Goal: Task Accomplishment & Management: Use online tool/utility

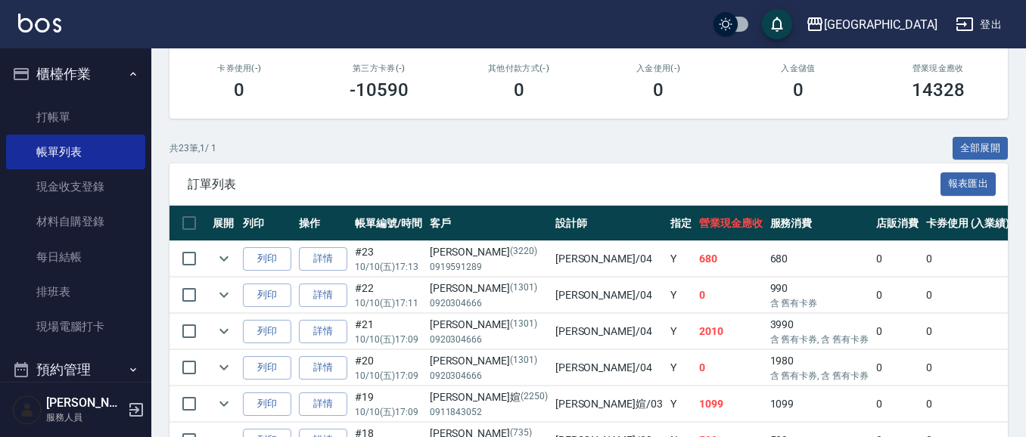
scroll to position [262, 0]
drag, startPoint x: 61, startPoint y: 125, endPoint x: 300, endPoint y: 177, distance: 245.4
click at [61, 123] on link "打帳單" at bounding box center [75, 117] width 139 height 35
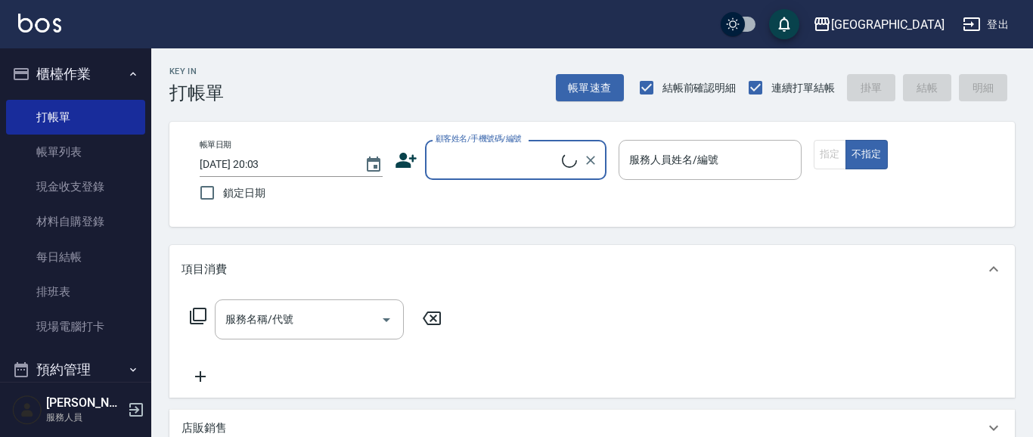
drag, startPoint x: 511, startPoint y: 163, endPoint x: 376, endPoint y: 131, distance: 139.2
click at [508, 161] on input "顧客姓名/手機號碼/編號" at bounding box center [497, 160] width 130 height 26
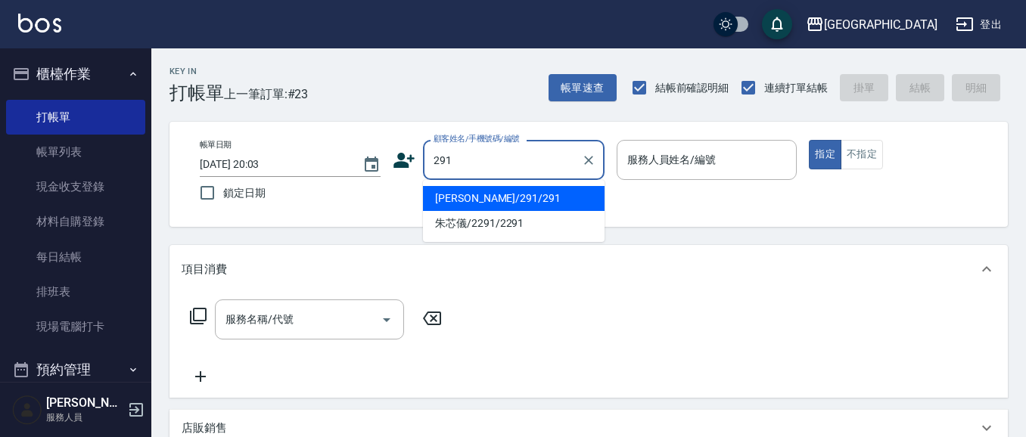
type input "291"
type input "04"
type input "[PERSON_NAME]/291/291"
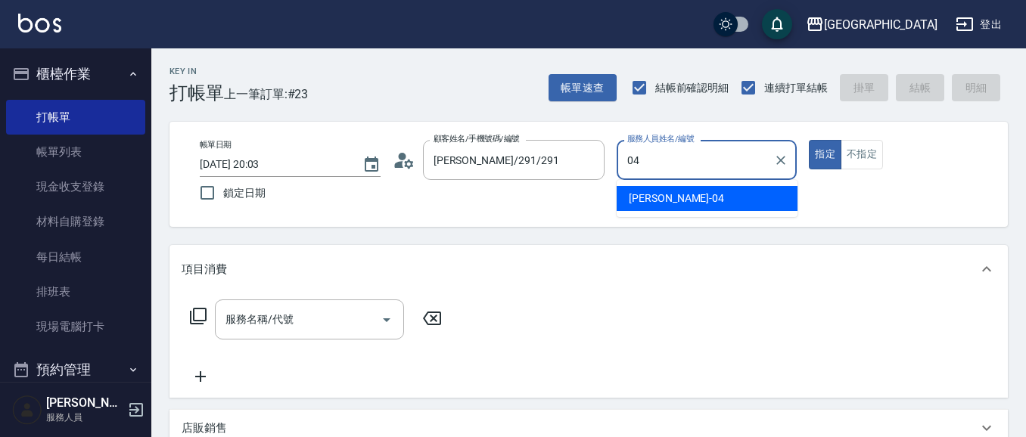
type input "[PERSON_NAME]-04"
type button "true"
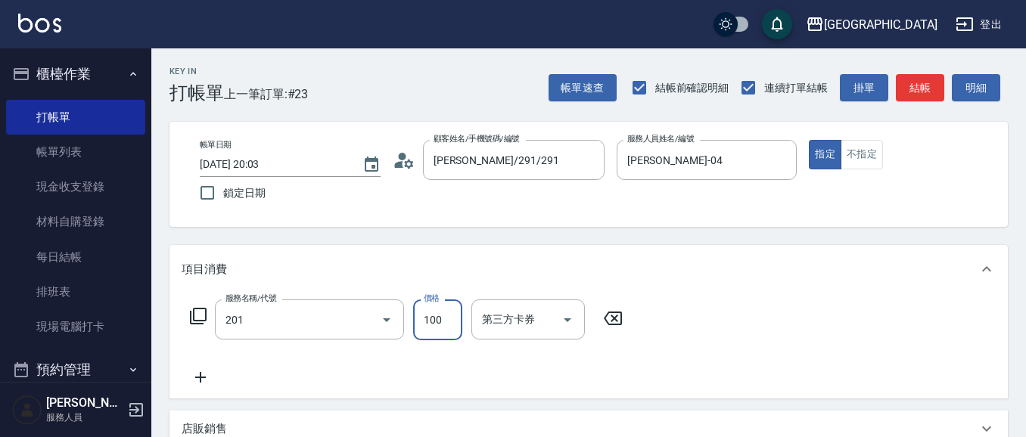
type input "洗髮[100](201)"
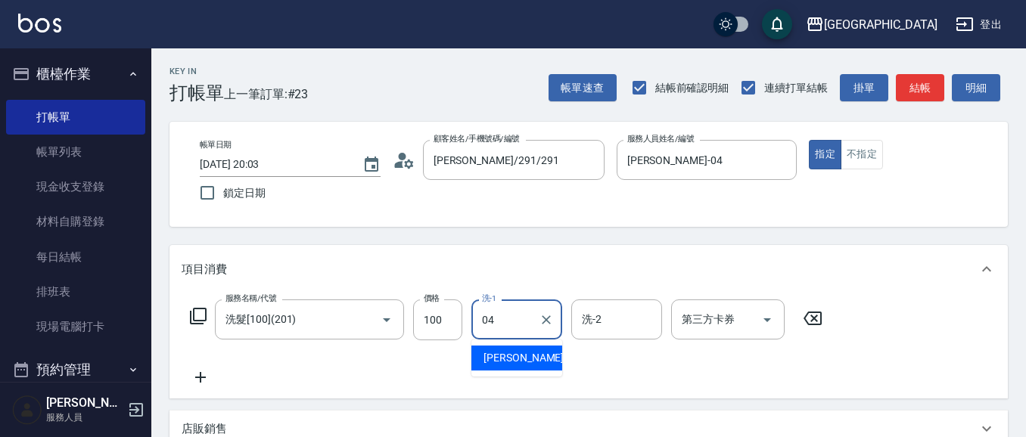
type input "[PERSON_NAME]-04"
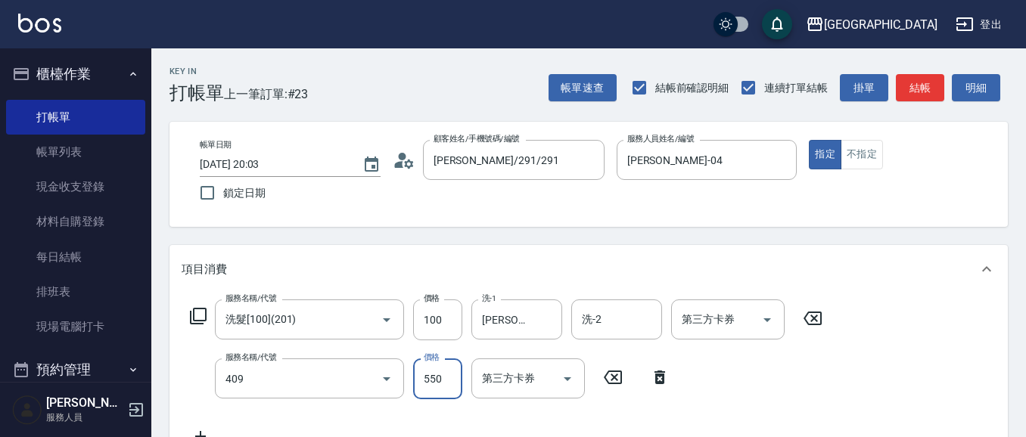
type input "剪髮(550)(409)"
type input "600"
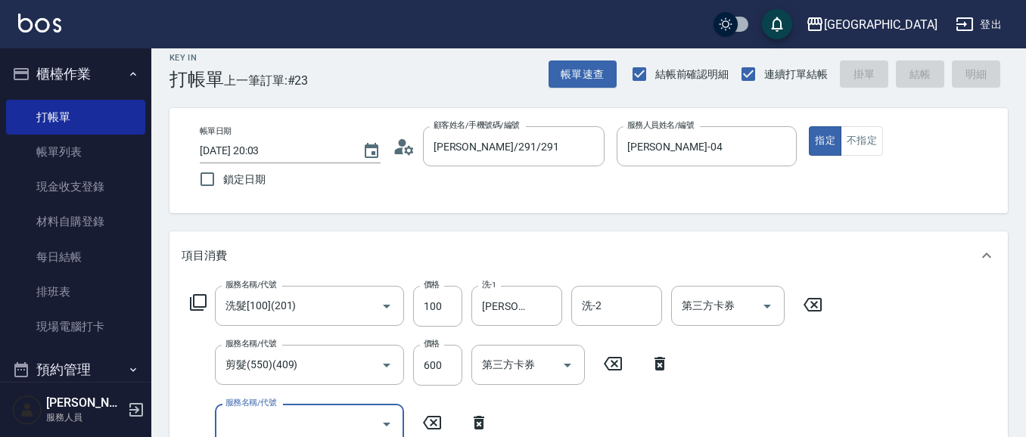
type input "[DATE] 20:04"
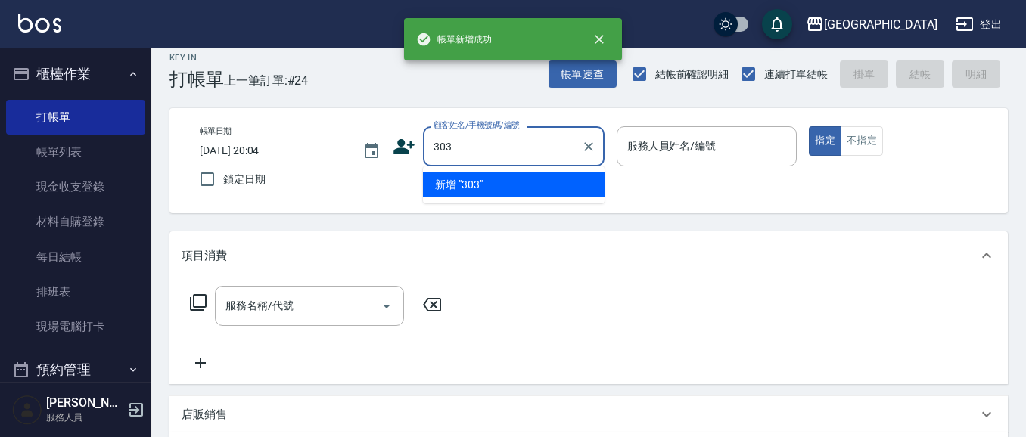
type input "303"
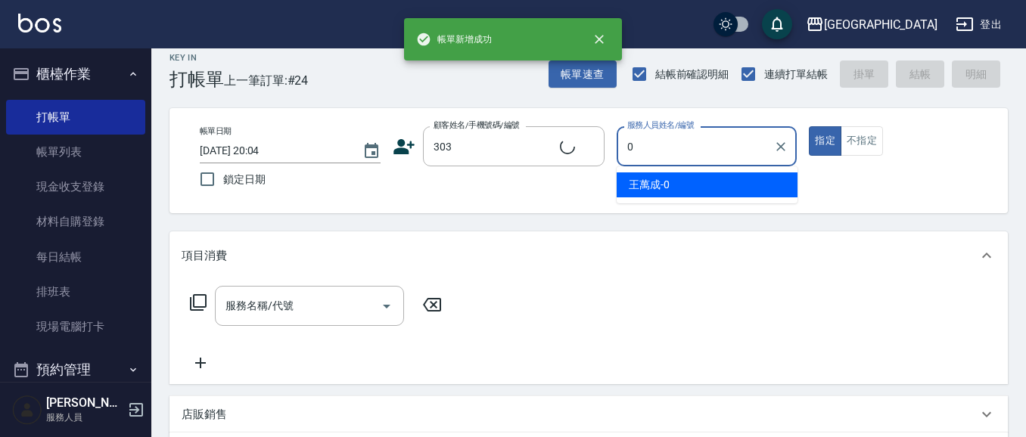
type input "04"
type input "[PERSON_NAME]/0920738336/303"
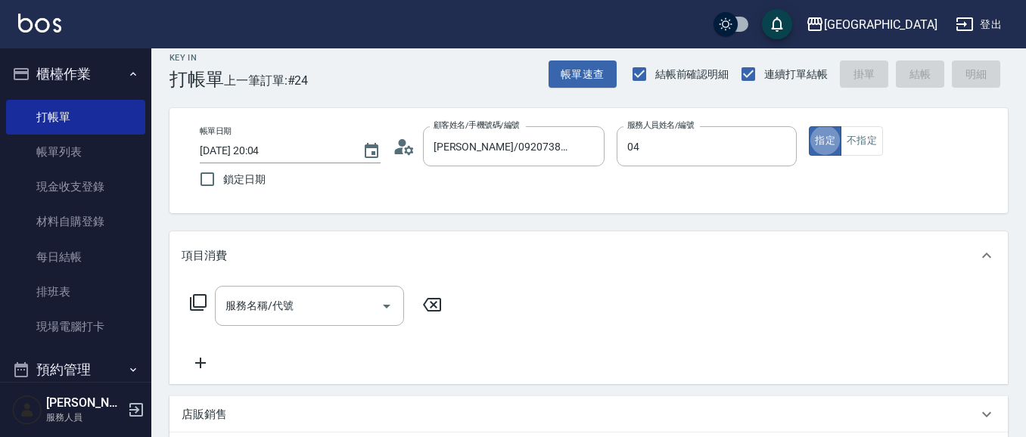
type input "[PERSON_NAME]-04"
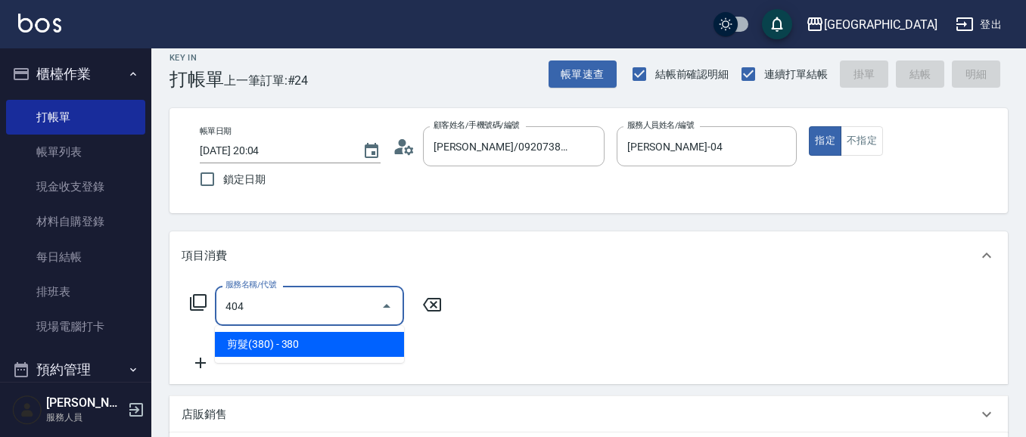
type input "剪髮(380)(404)"
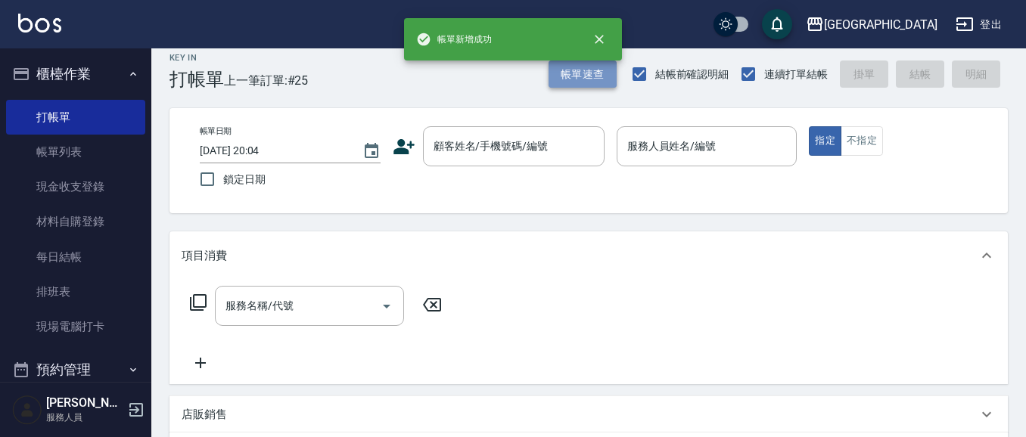
click at [592, 76] on button "帳單速查" at bounding box center [582, 75] width 68 height 28
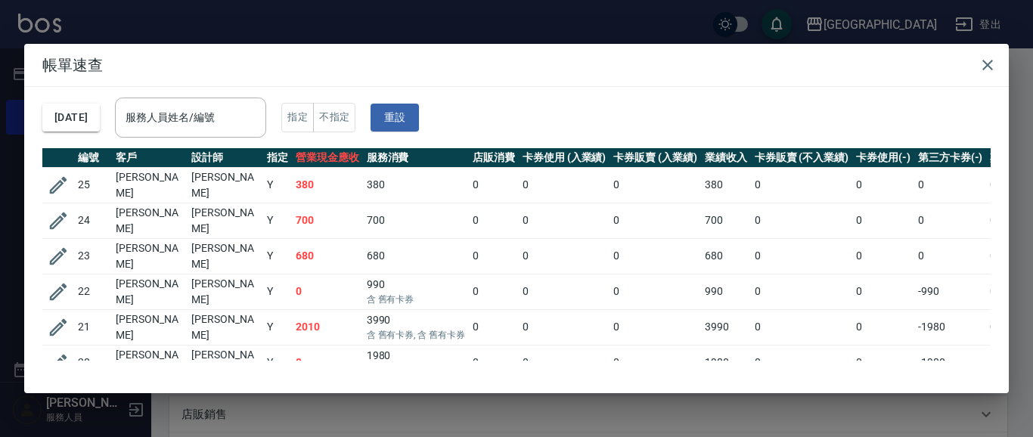
drag, startPoint x: 987, startPoint y: 70, endPoint x: 596, endPoint y: 160, distance: 401.1
click at [986, 70] on icon "button" at bounding box center [988, 65] width 18 height 18
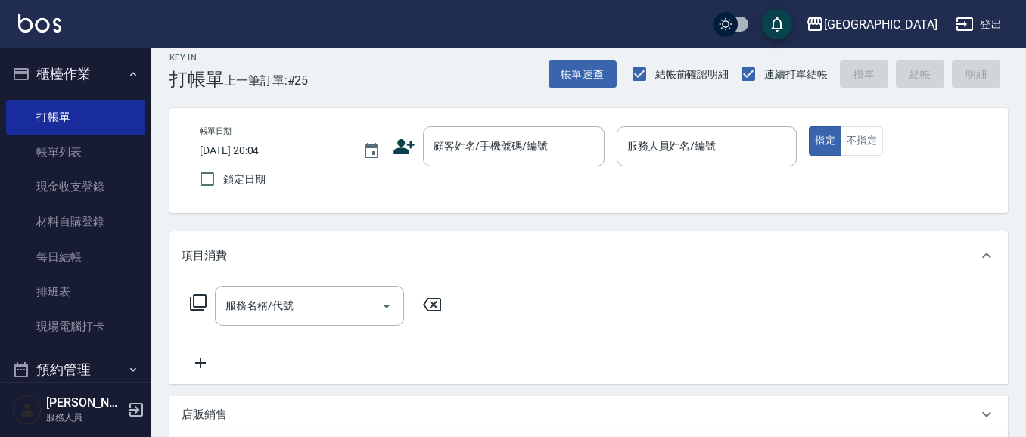
drag, startPoint x: 469, startPoint y: 151, endPoint x: 0, endPoint y: 14, distance: 488.5
click at [461, 149] on input "顧客姓名/手機號碼/編號" at bounding box center [502, 146] width 145 height 26
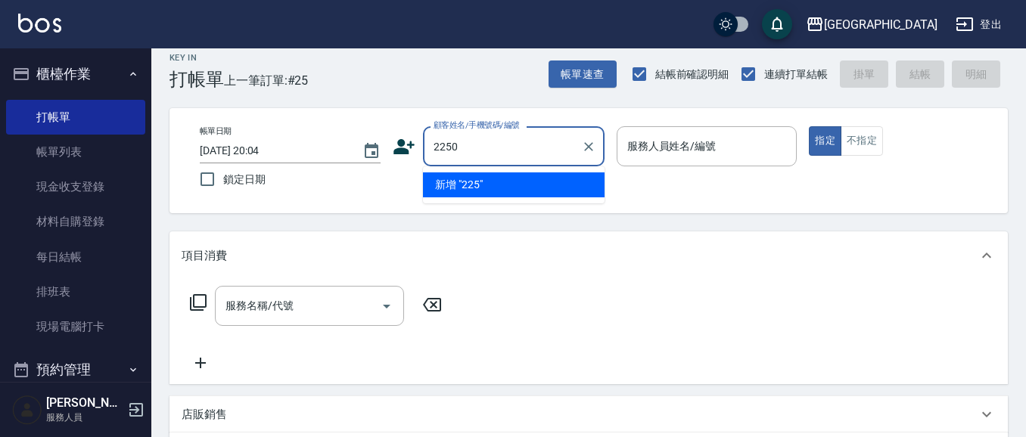
type input "2250"
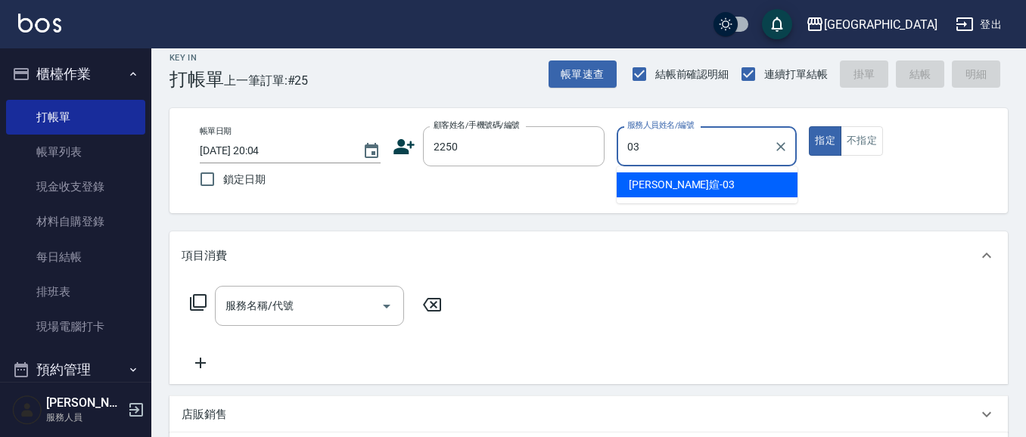
type input "[PERSON_NAME]媗-03"
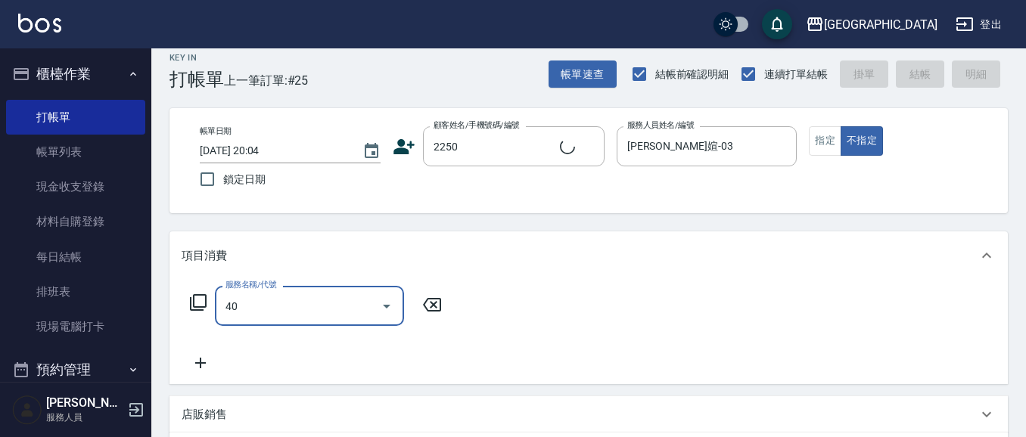
type input "404"
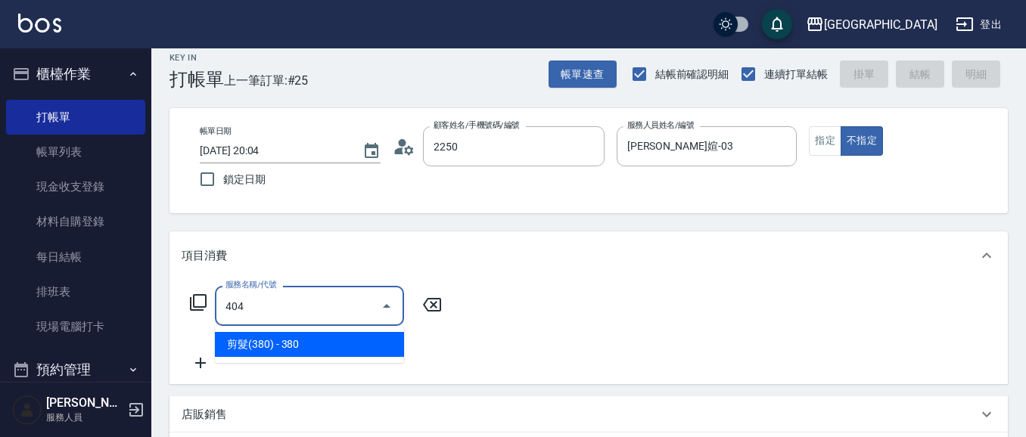
type input "[PERSON_NAME]媗/0911843052/2250"
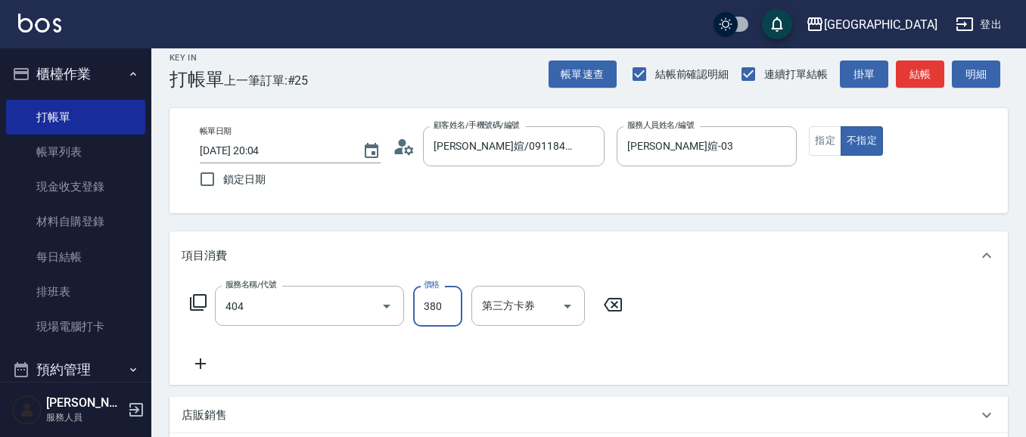
type input "剪髮(380)(404)"
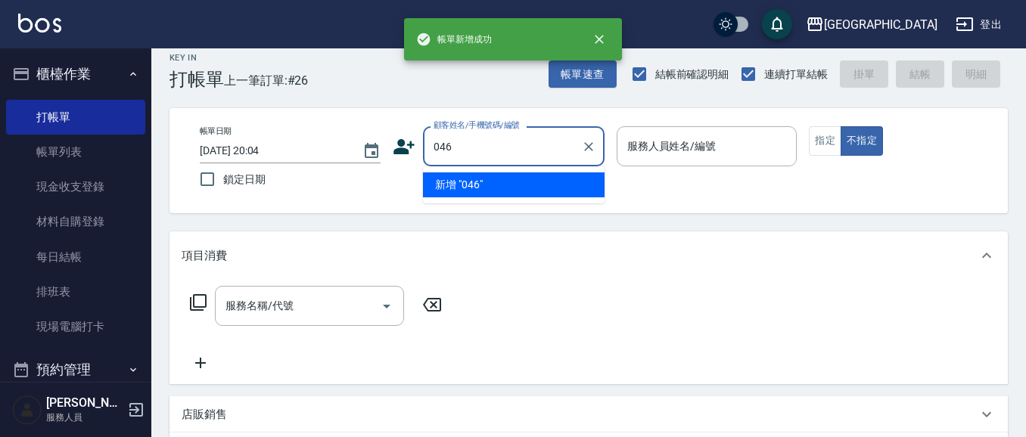
type input "046"
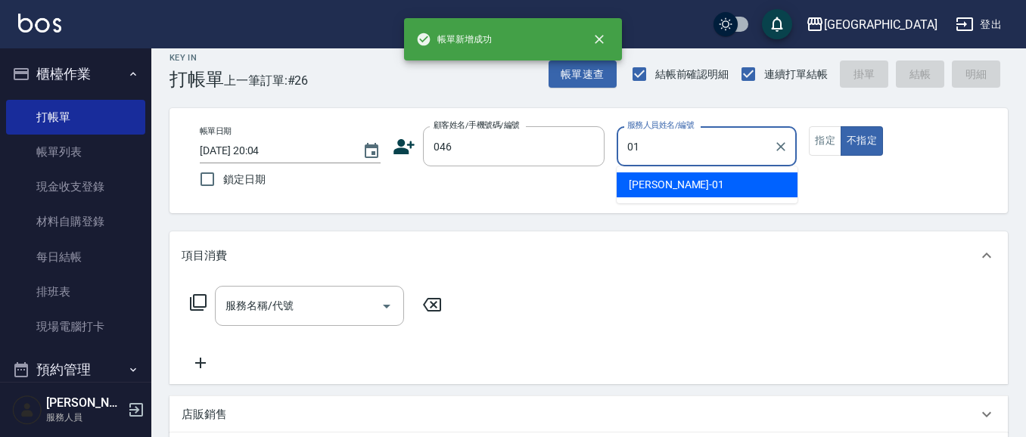
type input "[PERSON_NAME]-01"
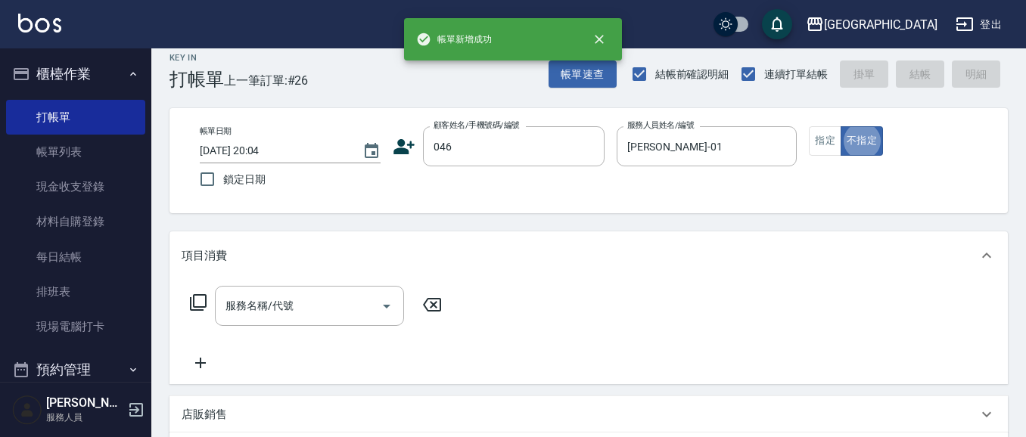
type button "false"
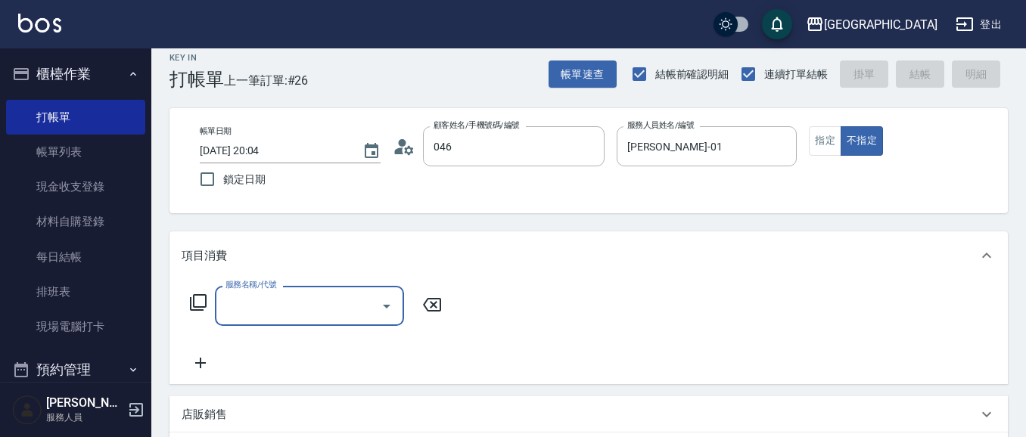
type input "[PERSON_NAME]/0921383669/046"
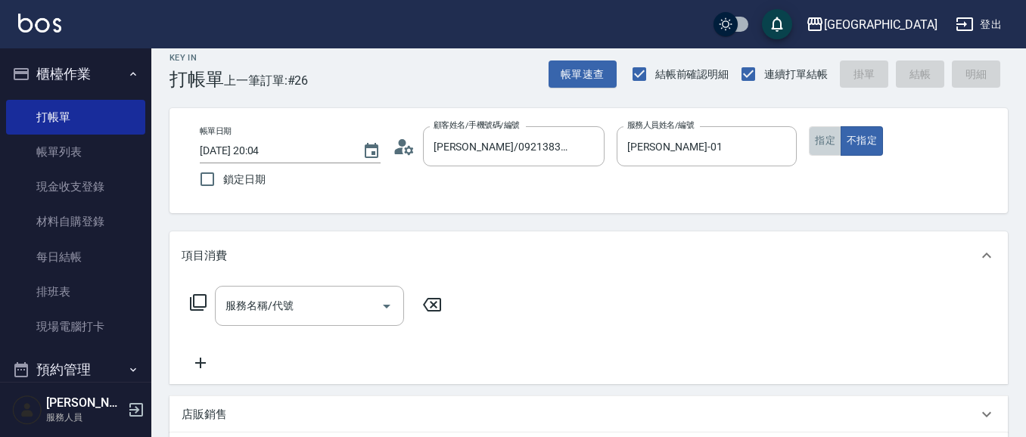
drag, startPoint x: 829, startPoint y: 149, endPoint x: 770, endPoint y: 197, distance: 75.8
click at [828, 148] on button "指定" at bounding box center [825, 140] width 33 height 29
click at [261, 307] on div "服務名稱/代號 服務名稱/代號" at bounding box center [309, 306] width 189 height 40
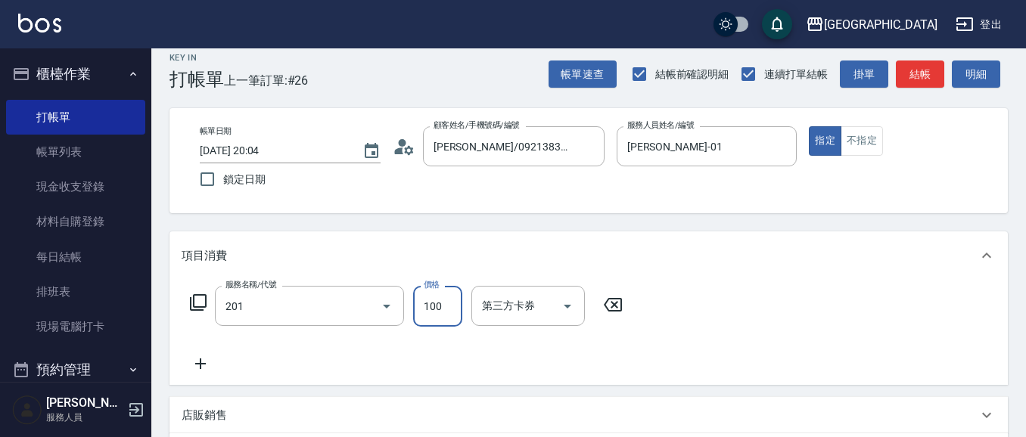
type input "洗髮[100](201)"
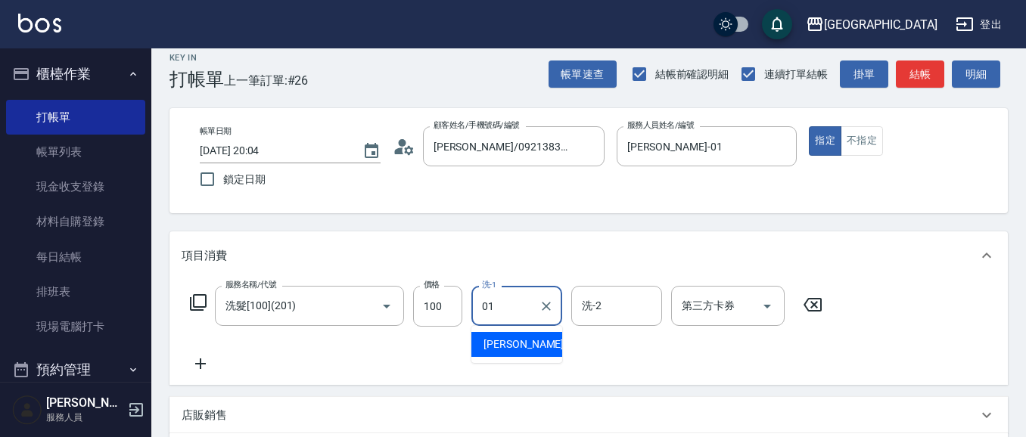
type input "[PERSON_NAME]-01"
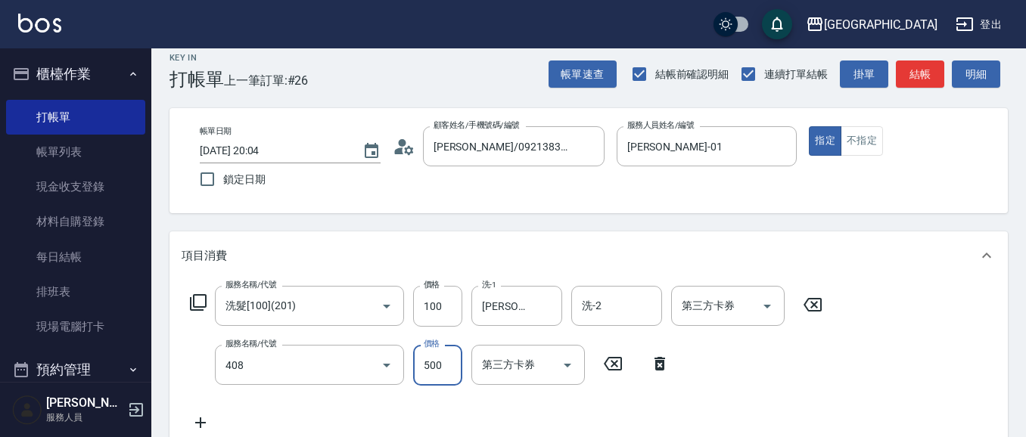
type input "剪髮(500)(408)"
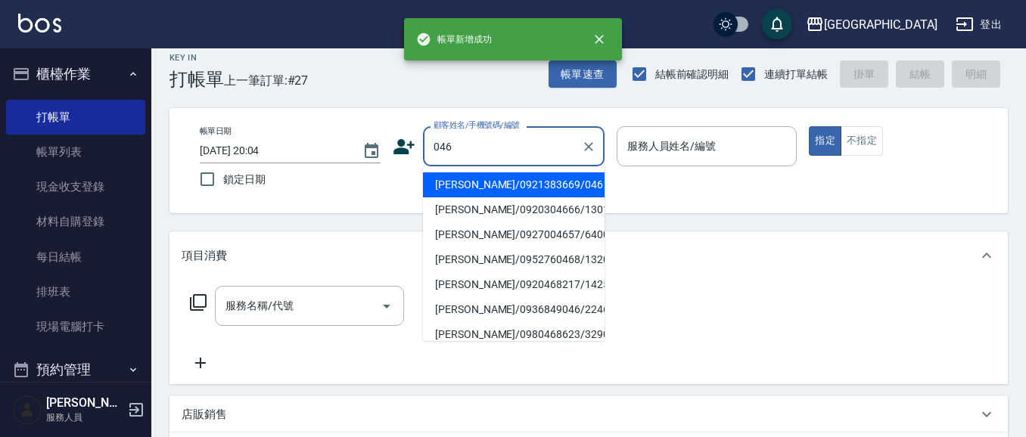
type input "[PERSON_NAME]/0921383669/046"
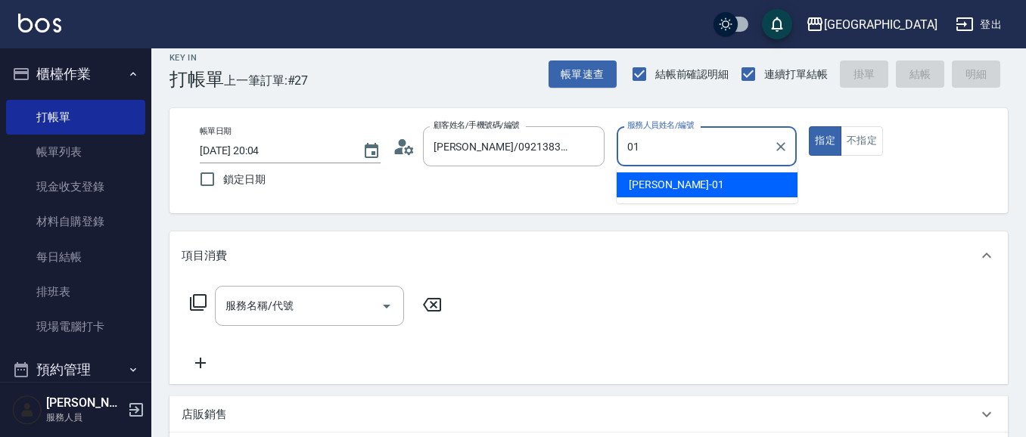
type input "[PERSON_NAME]-01"
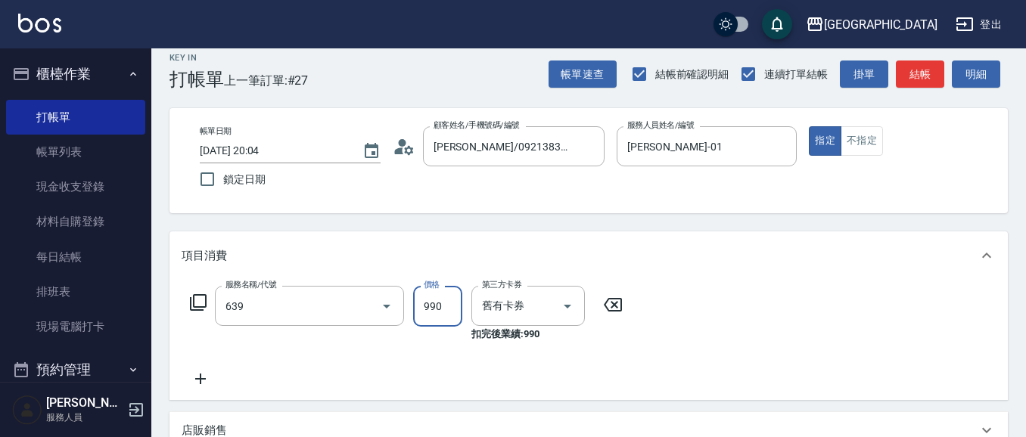
type input "(芙)蘆薈髮膜套卡(自材)(639)"
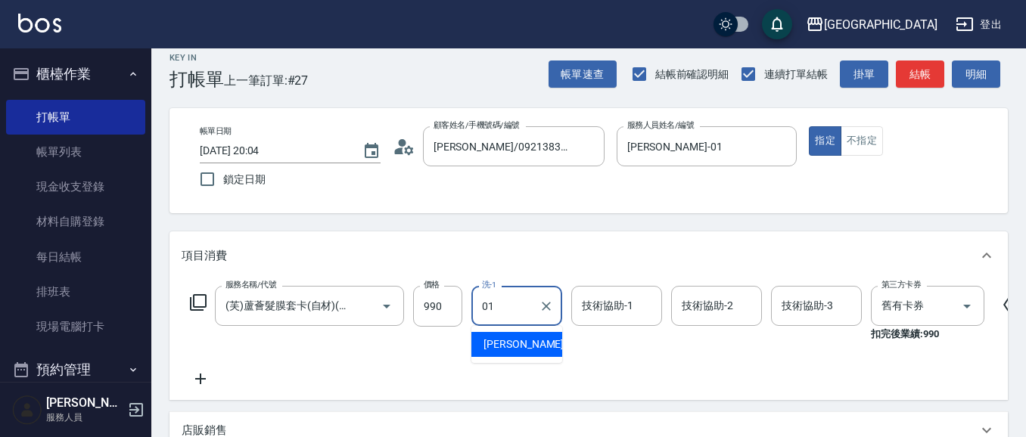
type input "[PERSON_NAME]-01"
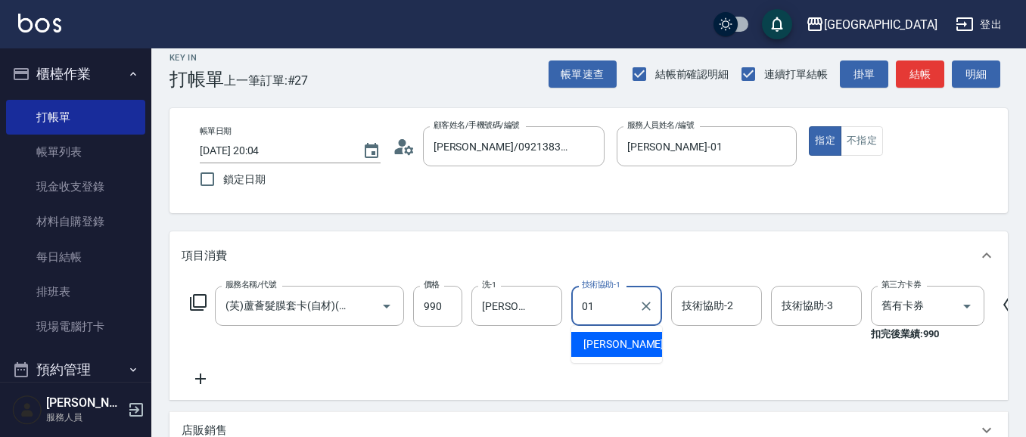
type input "[PERSON_NAME]-01"
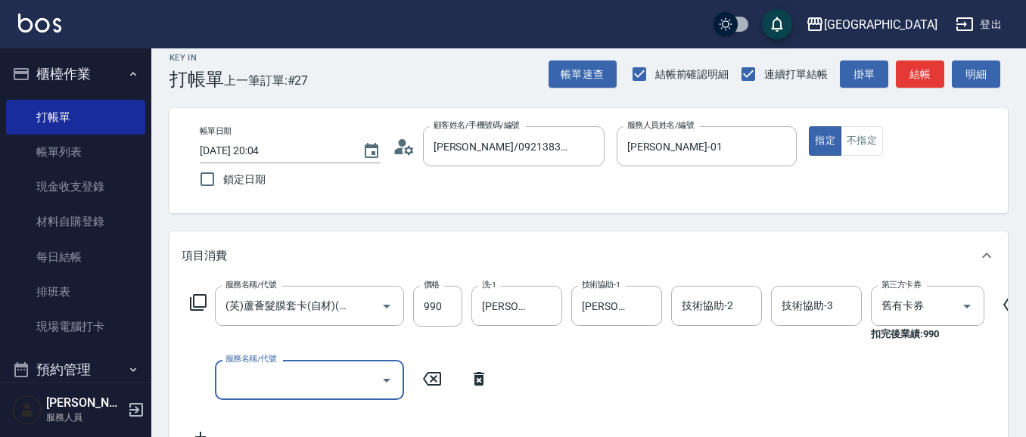
scroll to position [0, 0]
type input "5"
type input "燙髮[2000](314)"
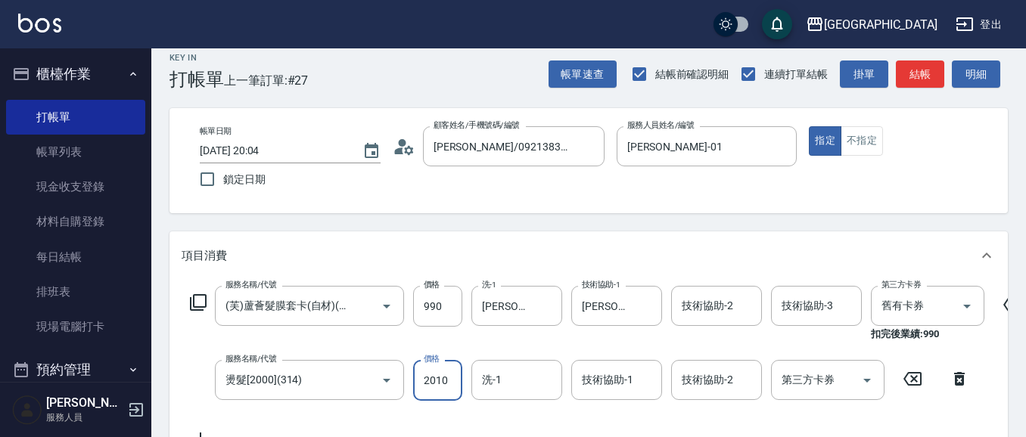
type input "2010"
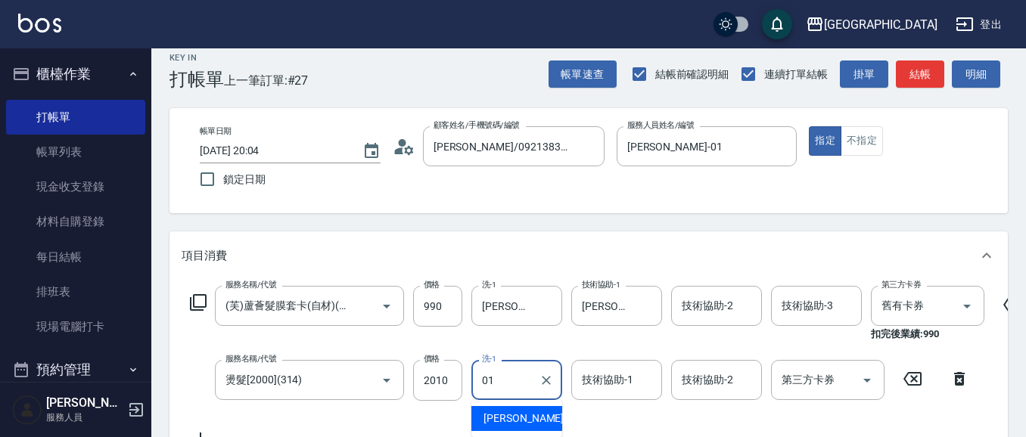
type input "[PERSON_NAME]-01"
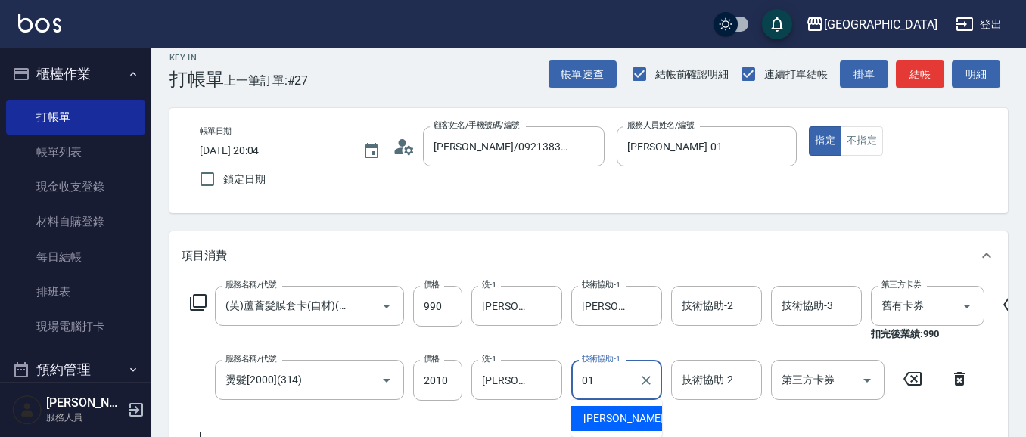
type input "[PERSON_NAME]-01"
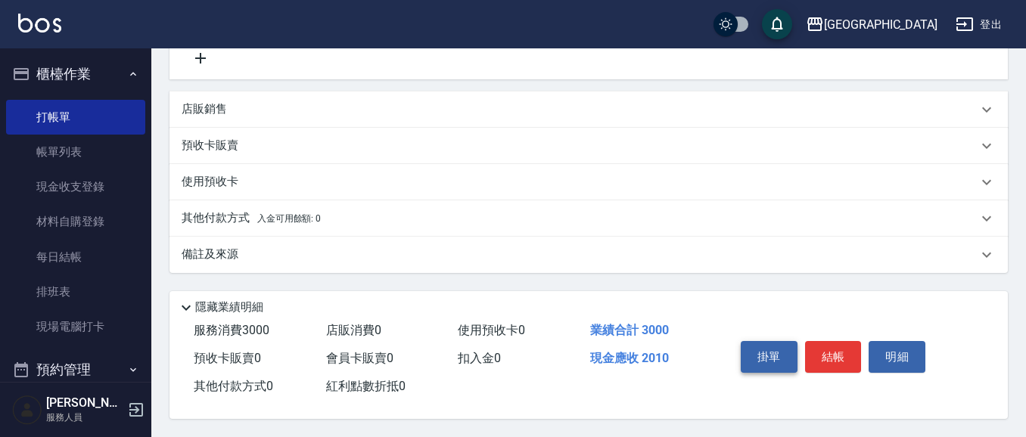
scroll to position [472, 0]
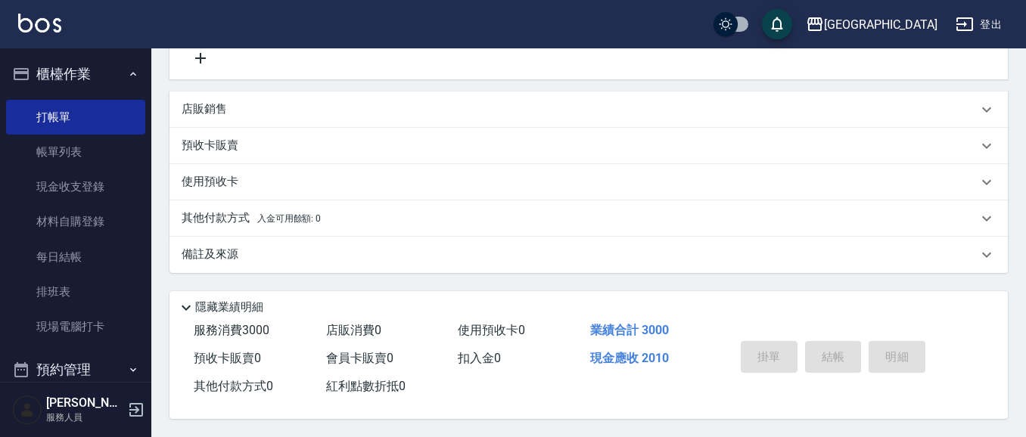
type input "[DATE] 20:05"
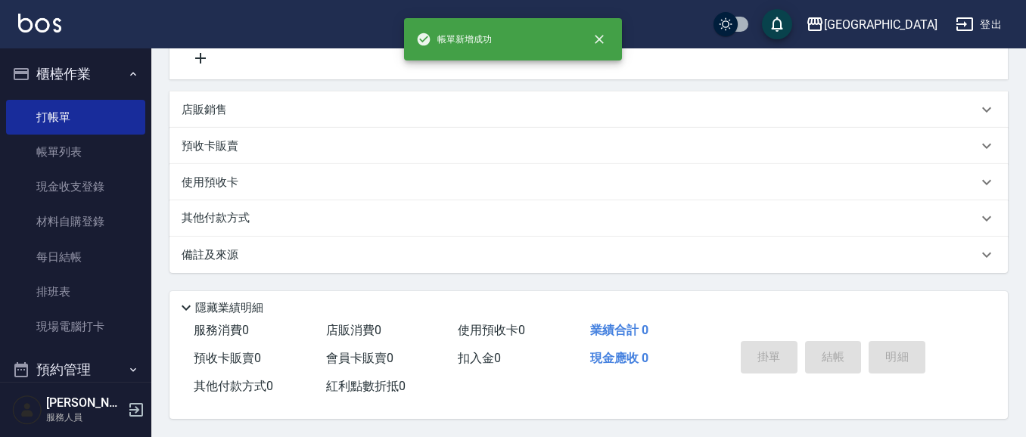
scroll to position [0, 0]
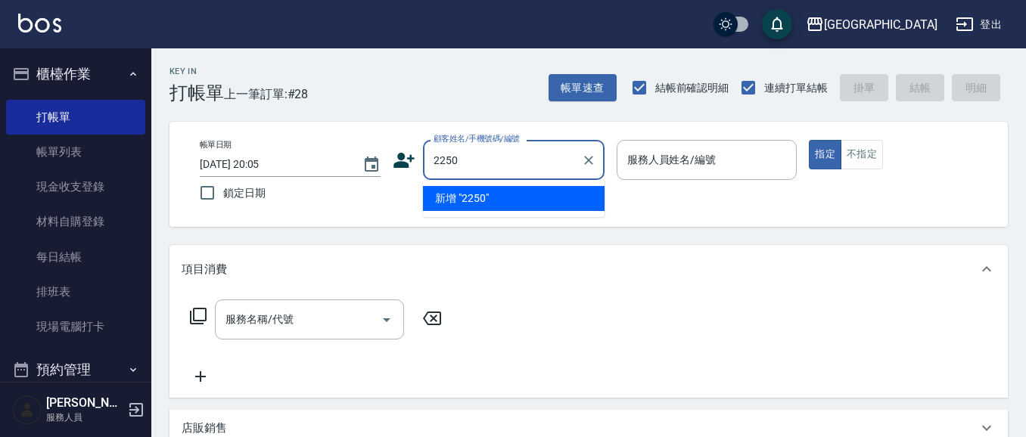
type input "2250"
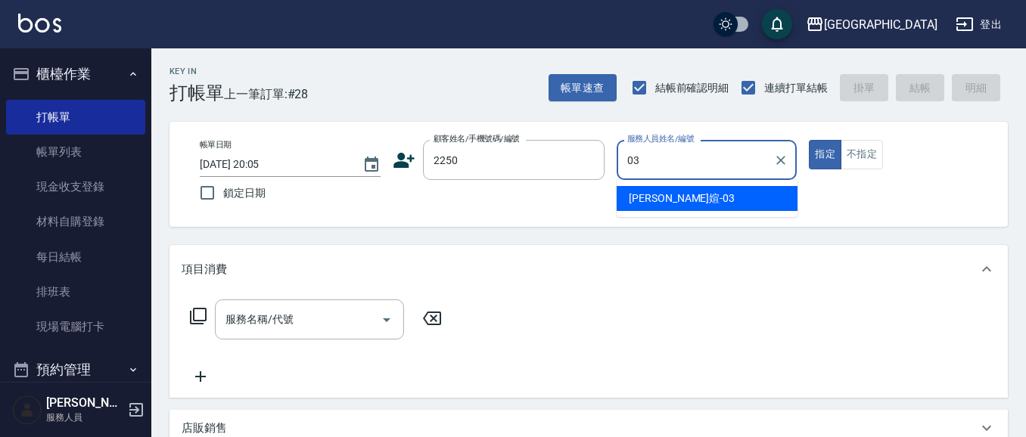
type input "[PERSON_NAME]媗-03"
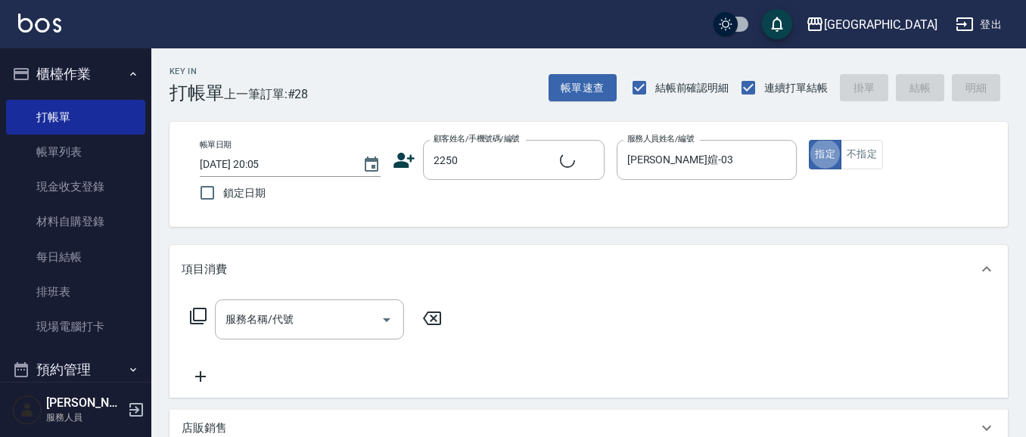
type input "[PERSON_NAME]媗/0911843052/2250"
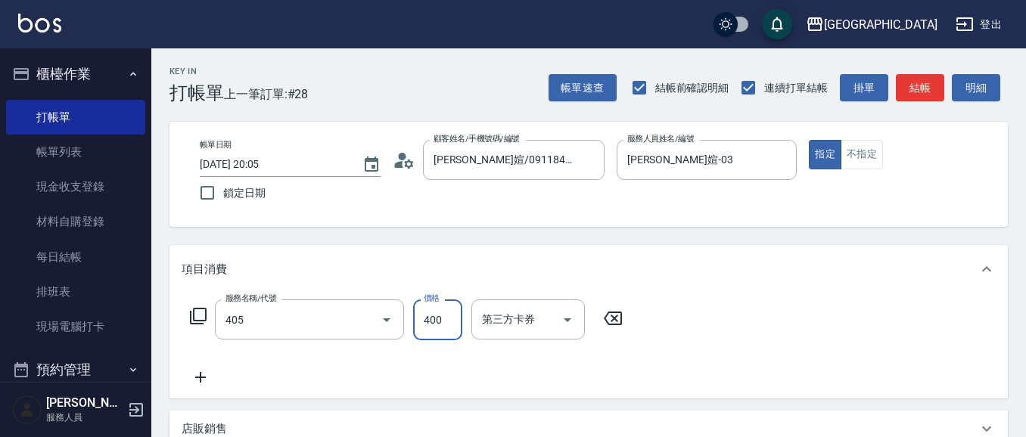
type input "剪髮(400)(405)"
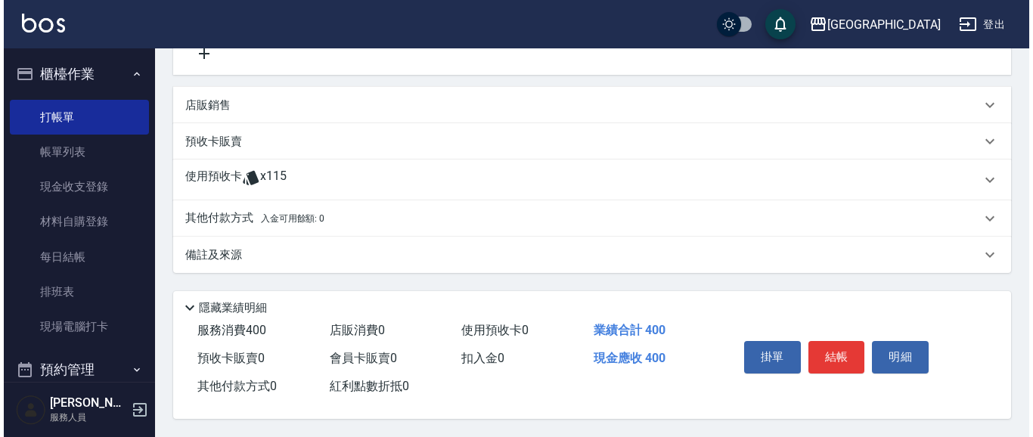
scroll to position [328, 0]
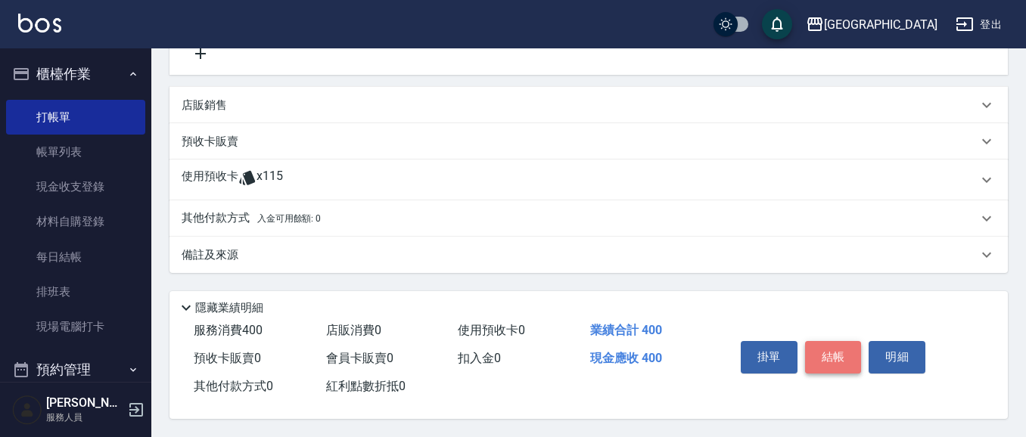
click at [846, 346] on button "結帳" at bounding box center [833, 357] width 57 height 32
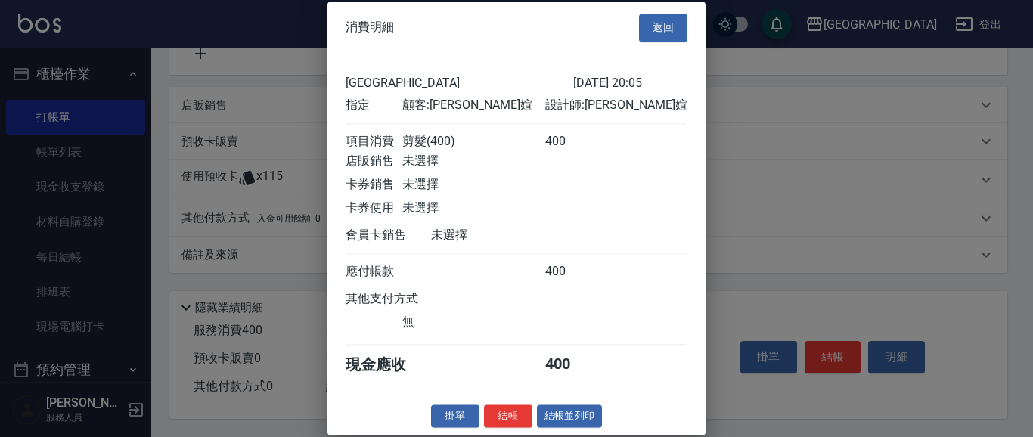
scroll to position [22, 0]
drag, startPoint x: 509, startPoint y: 418, endPoint x: 498, endPoint y: 421, distance: 10.8
click at [504, 420] on button "結帳" at bounding box center [508, 416] width 48 height 23
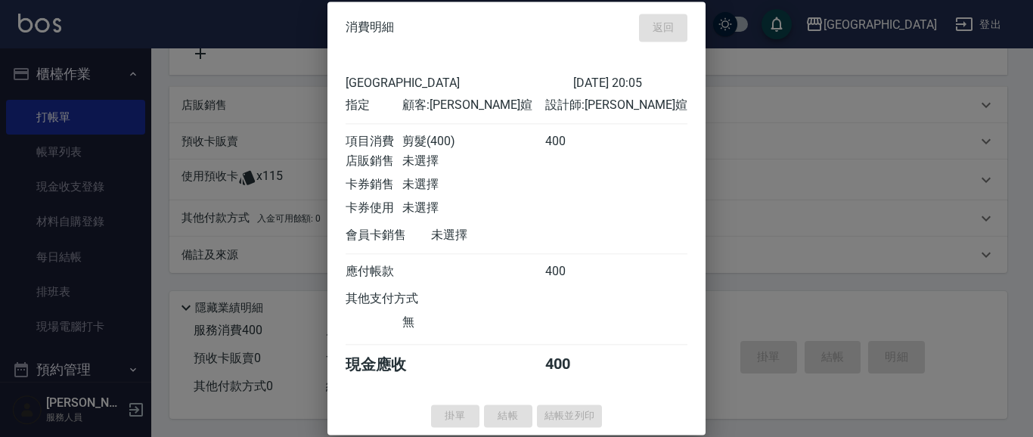
type input "[DATE] 20:06"
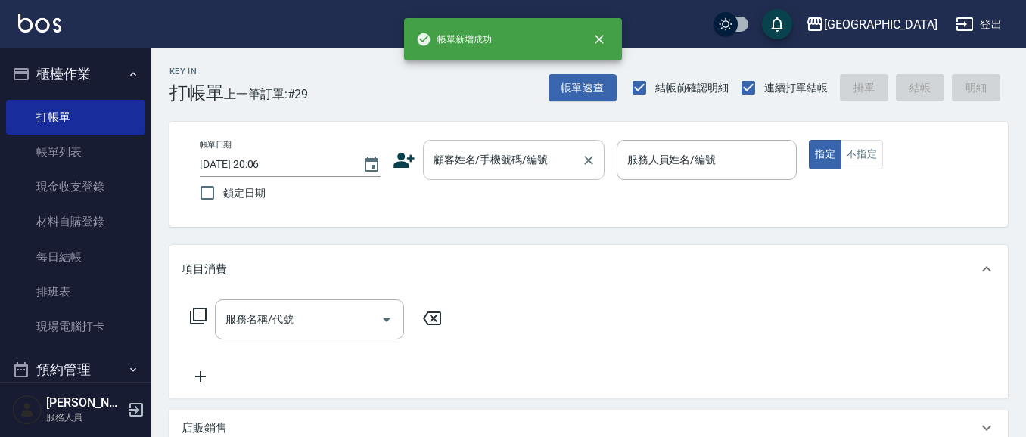
scroll to position [0, 0]
click at [489, 157] on input "顧客姓名/手機號碼/編號" at bounding box center [502, 160] width 145 height 26
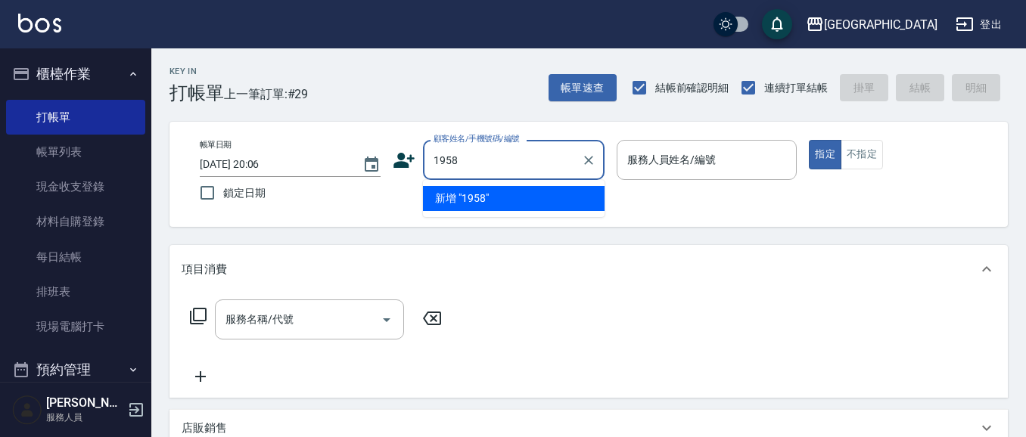
type input "1958"
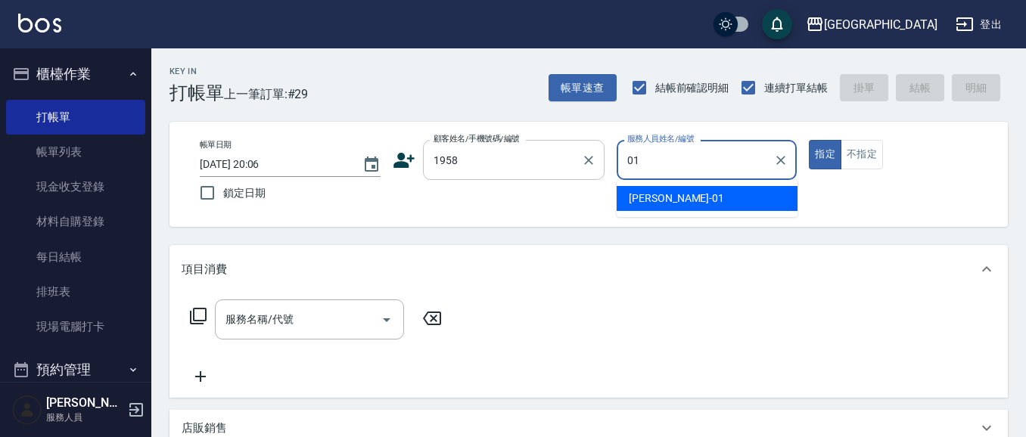
type input "[PERSON_NAME]-01"
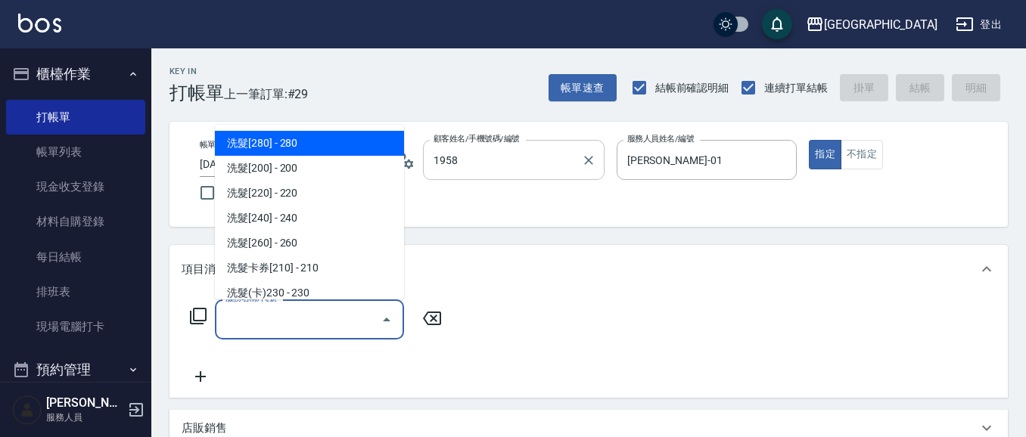
type input "但[PERSON_NAME]/0928839493/1958"
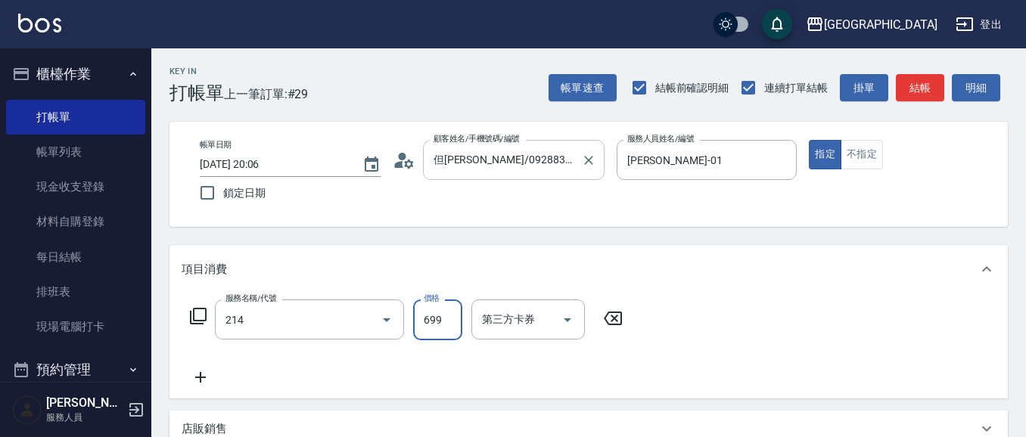
type input "滾珠洗髪699(214)"
type input "700"
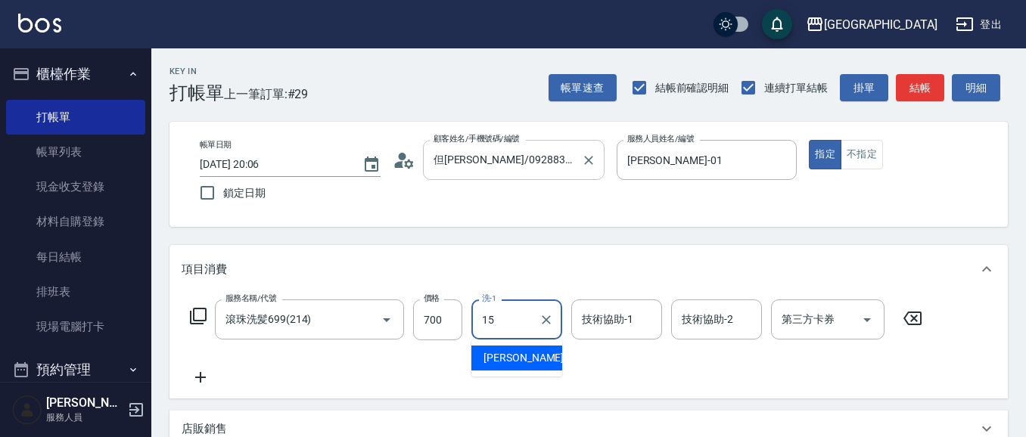
type input "[PERSON_NAME]-15"
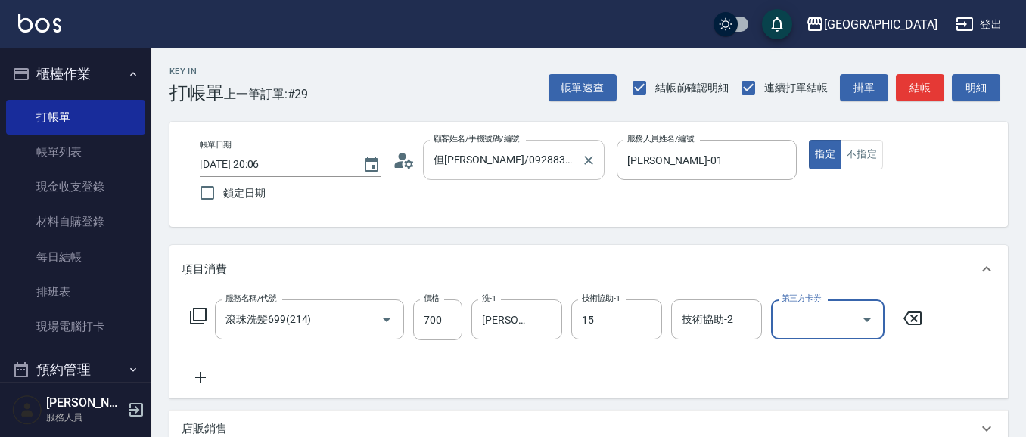
type input "[PERSON_NAME]-15"
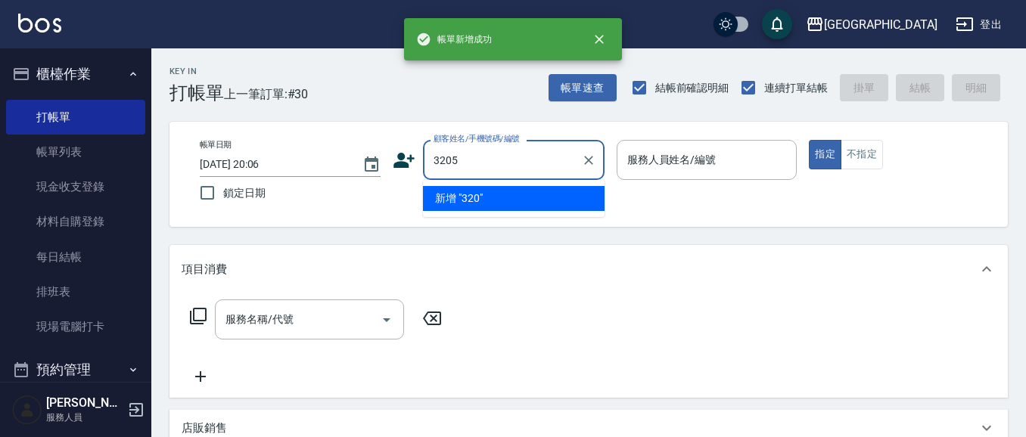
type input "3205"
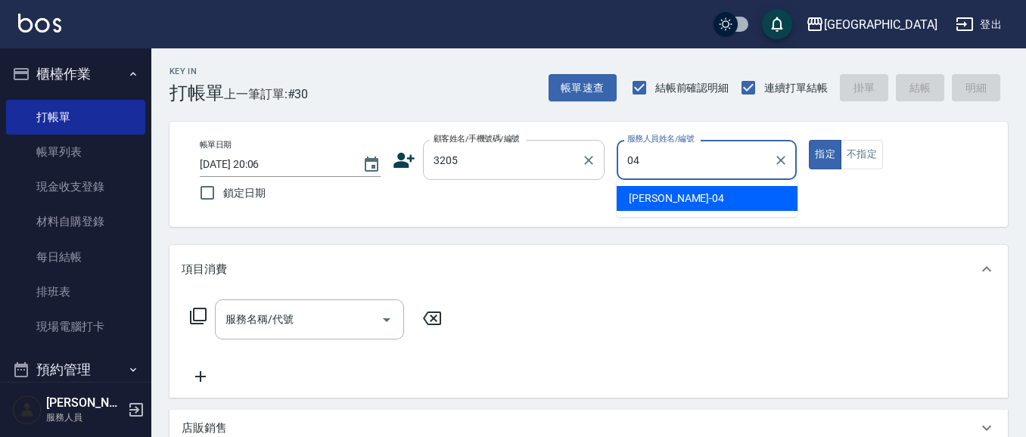
type input "[PERSON_NAME]-04"
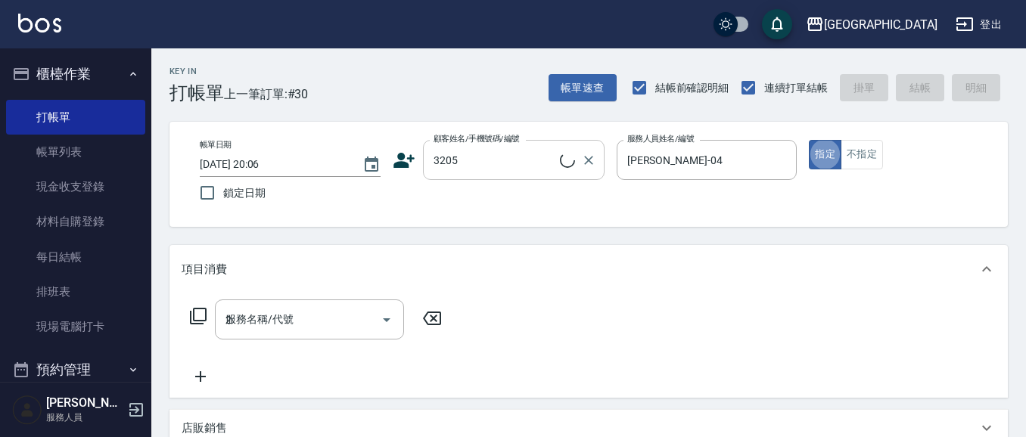
type input "22"
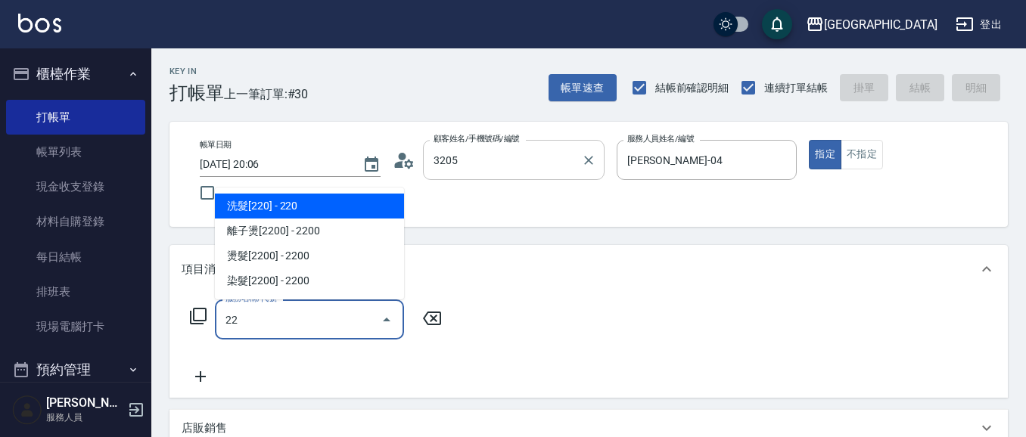
type input "[PERSON_NAME]/0928821329/3205"
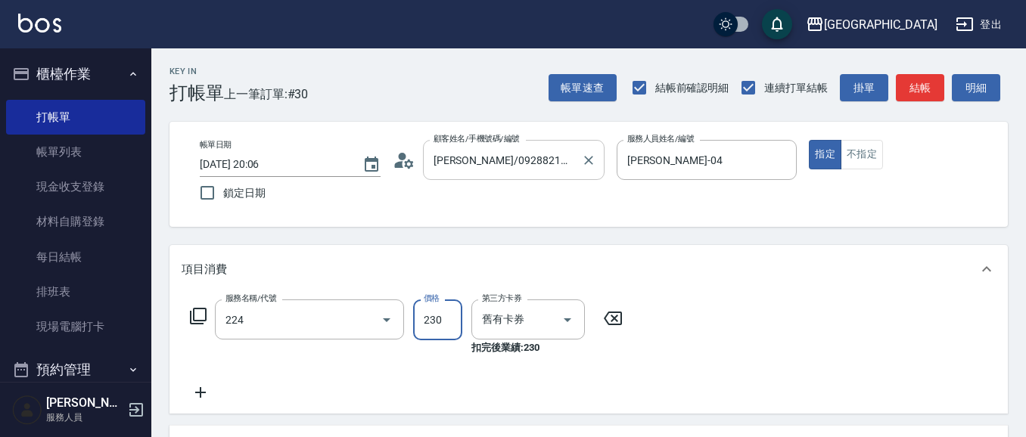
type input "洗髮(卡)230(224)"
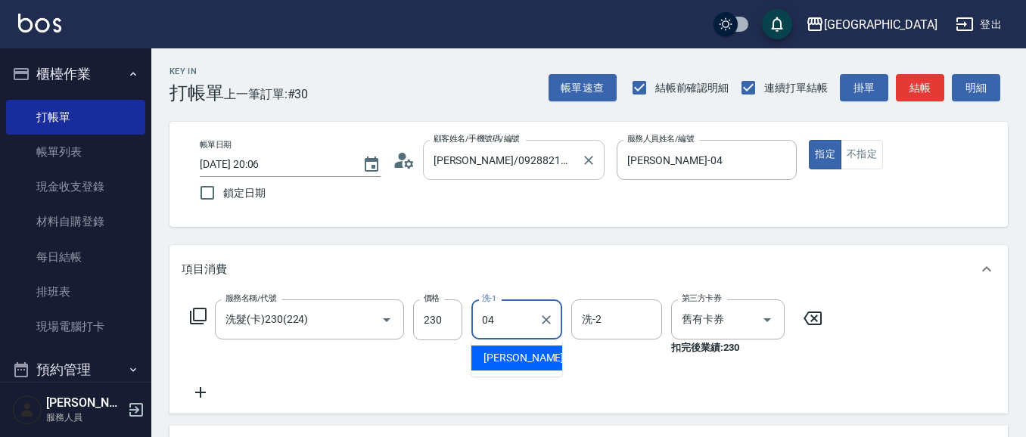
type input "[PERSON_NAME]-04"
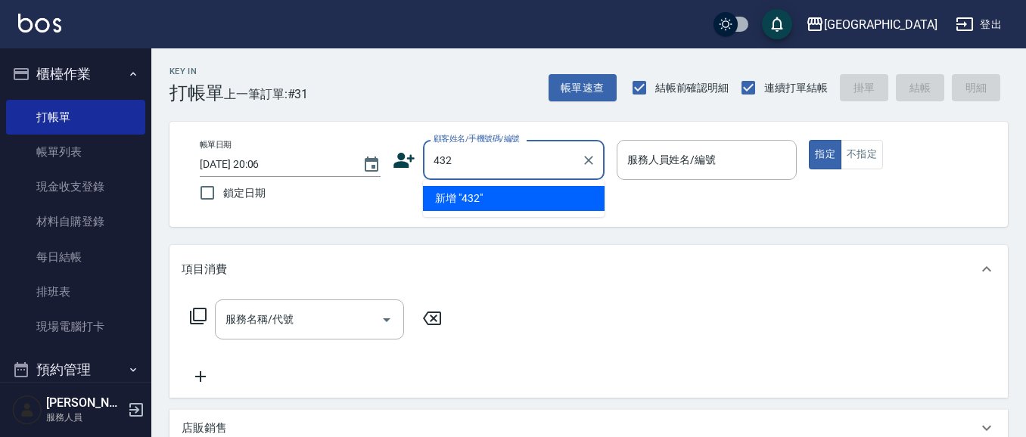
type input "432"
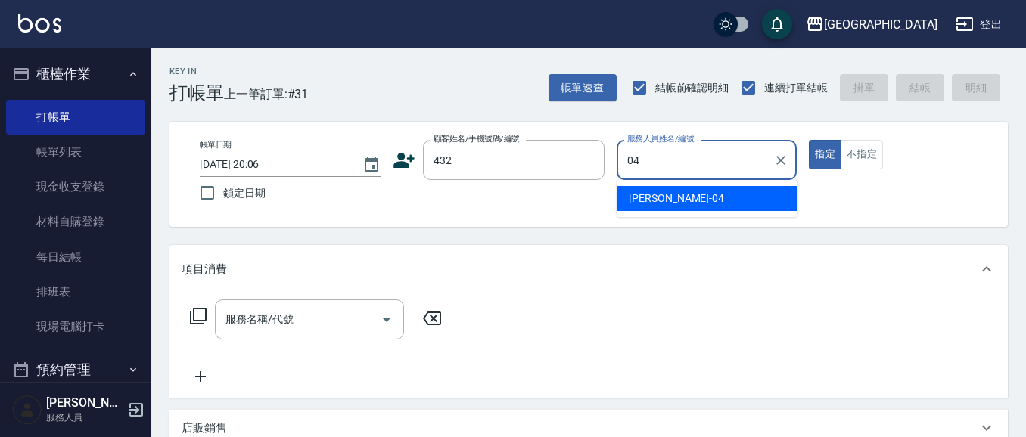
type input "[PERSON_NAME]-04"
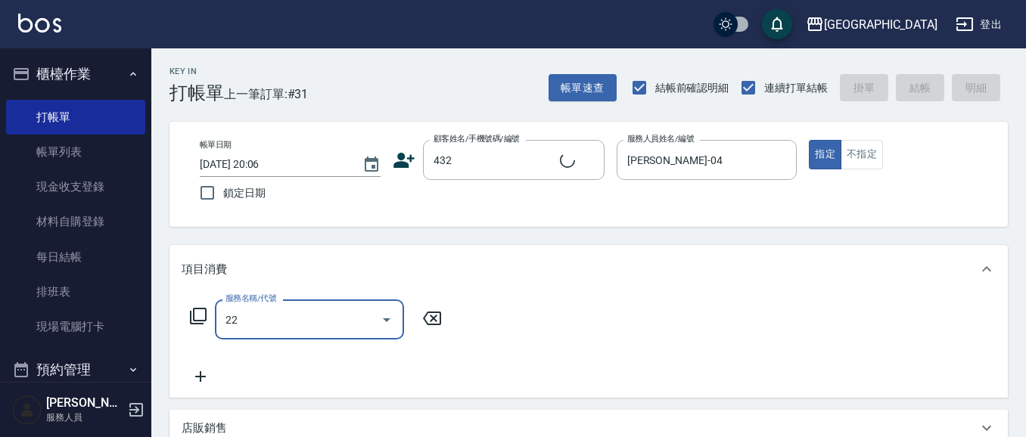
type input "224"
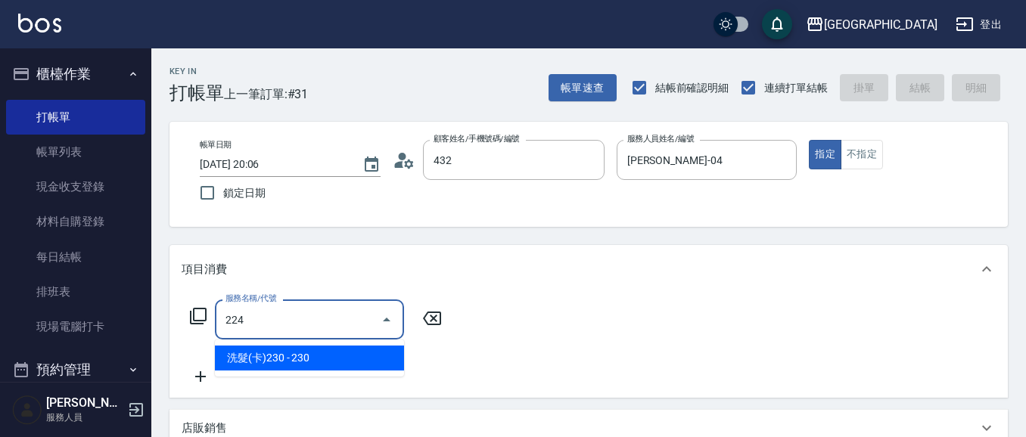
type input "[PERSON_NAME]/27635673/432"
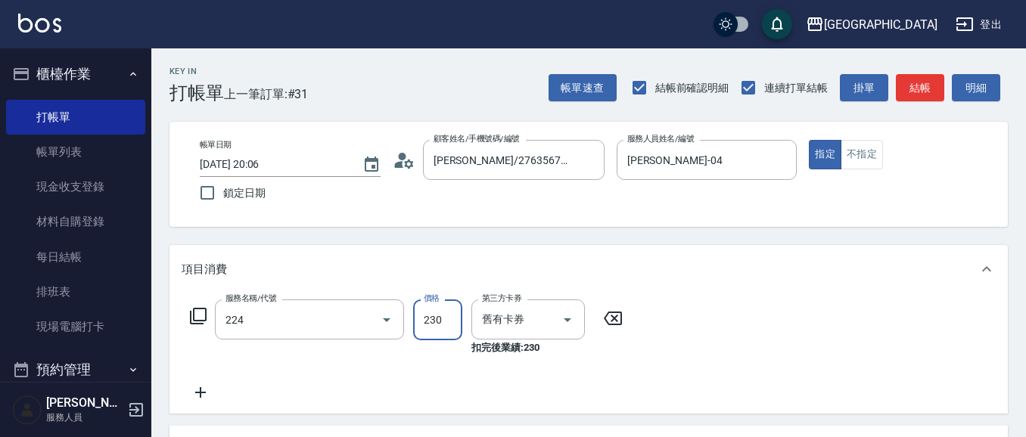
type input "洗髮(卡)230(224)"
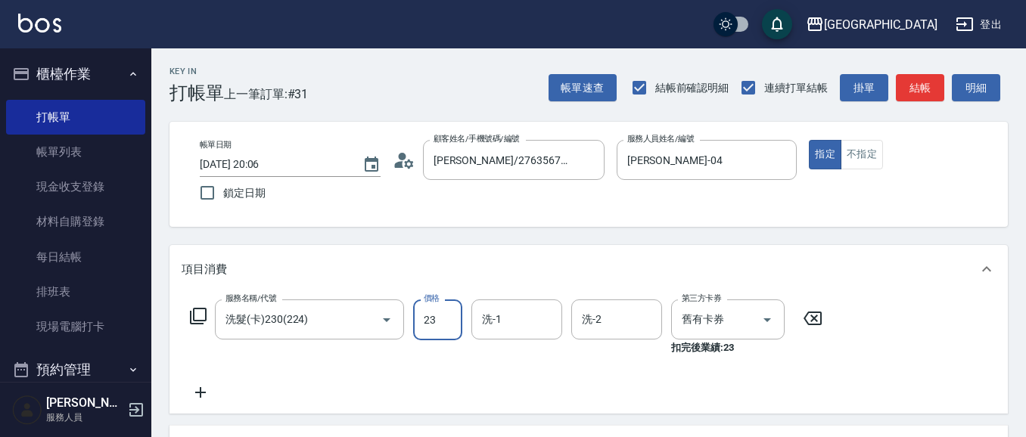
type input "230"
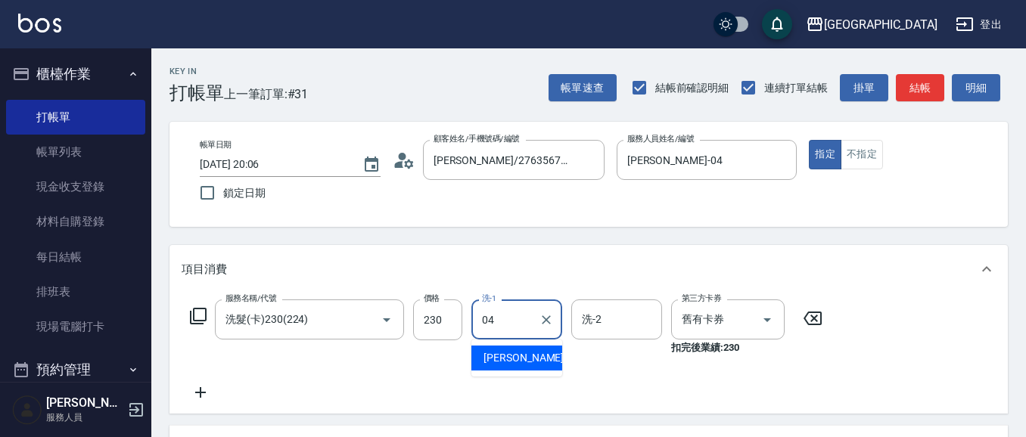
type input "[PERSON_NAME]-04"
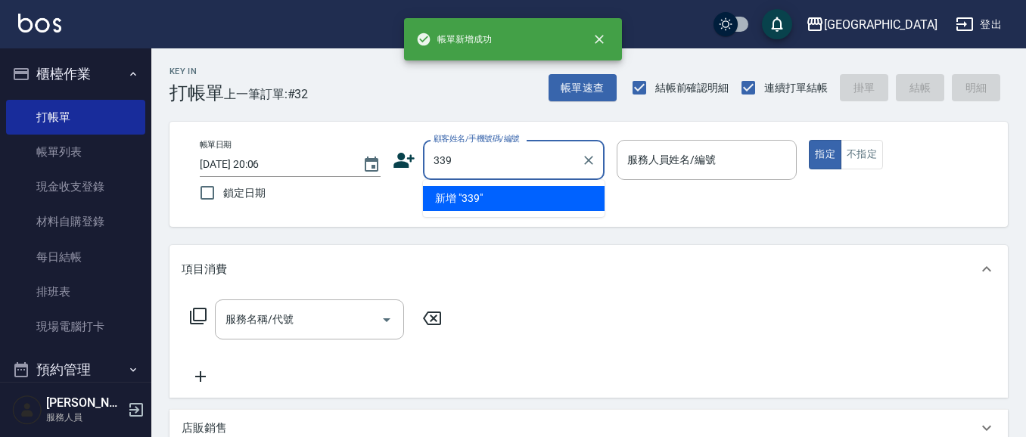
type input "339"
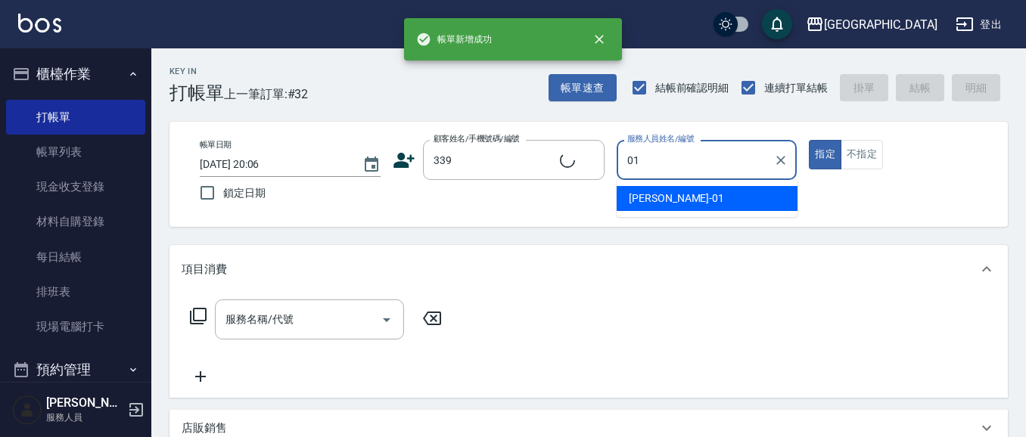
type input "01"
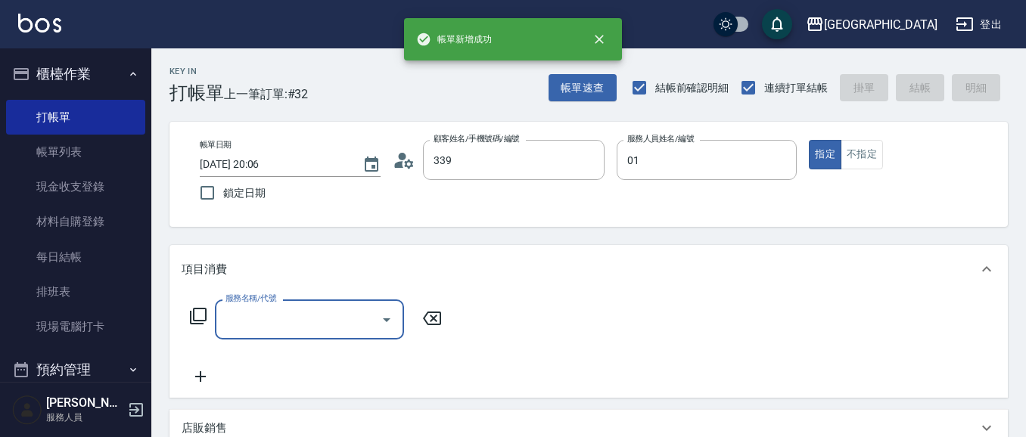
type input "[PERSON_NAME]/0933203987/339"
type input "[PERSON_NAME]-01"
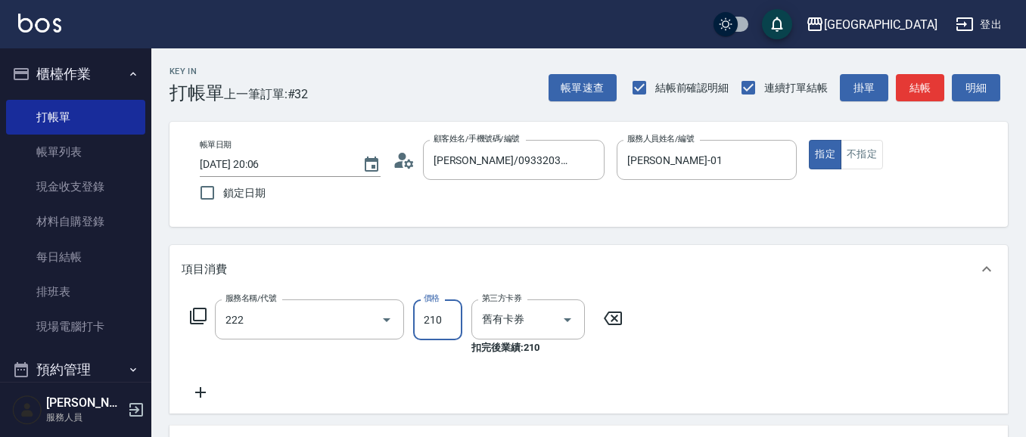
type input "洗髮卡券[210](222)"
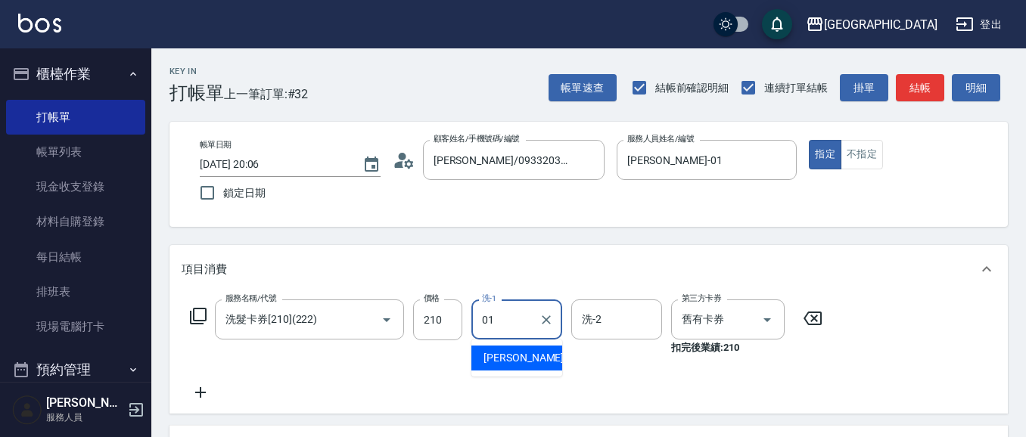
type input "[PERSON_NAME]-01"
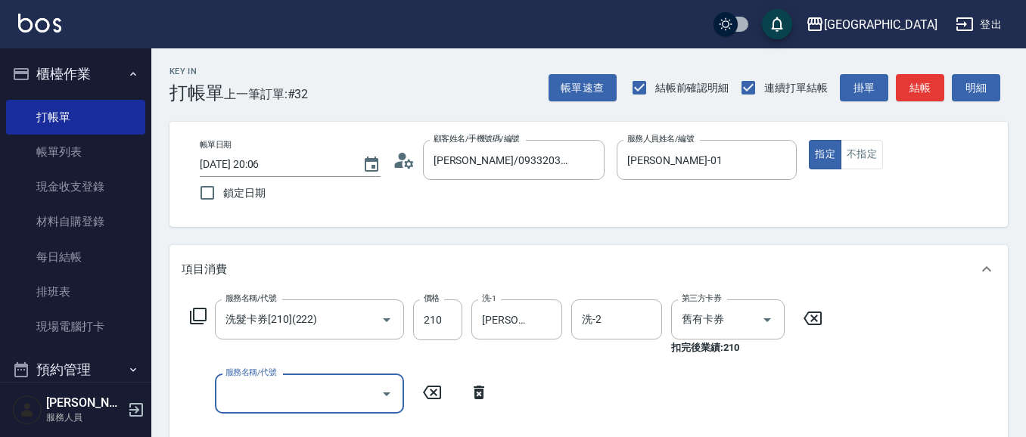
type input "\"
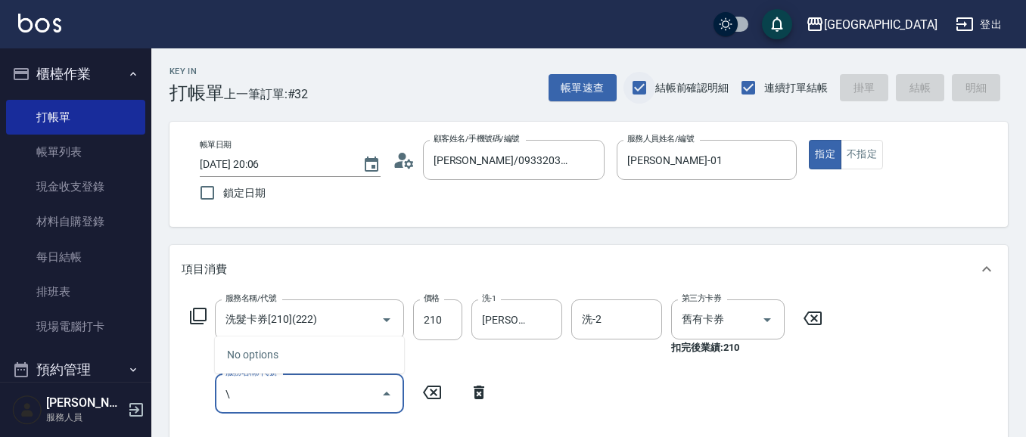
type input "[DATE] 20:07"
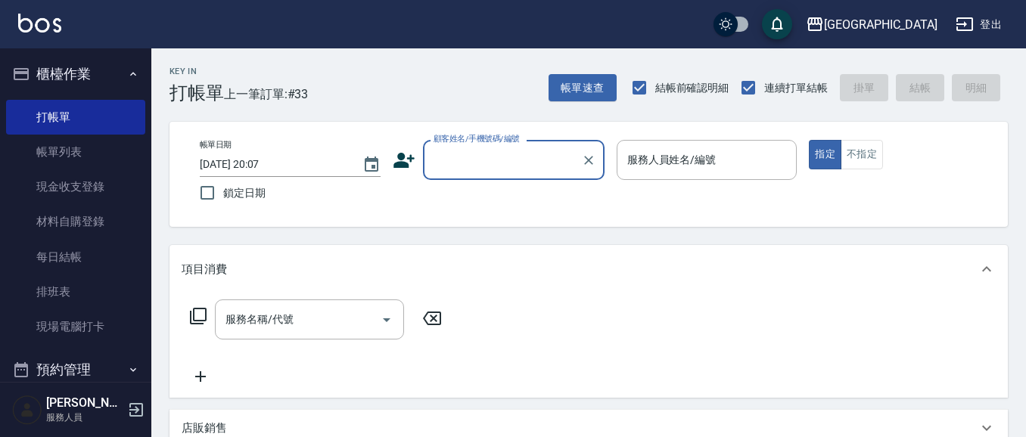
click at [72, 73] on button "櫃檯作業" at bounding box center [75, 73] width 139 height 39
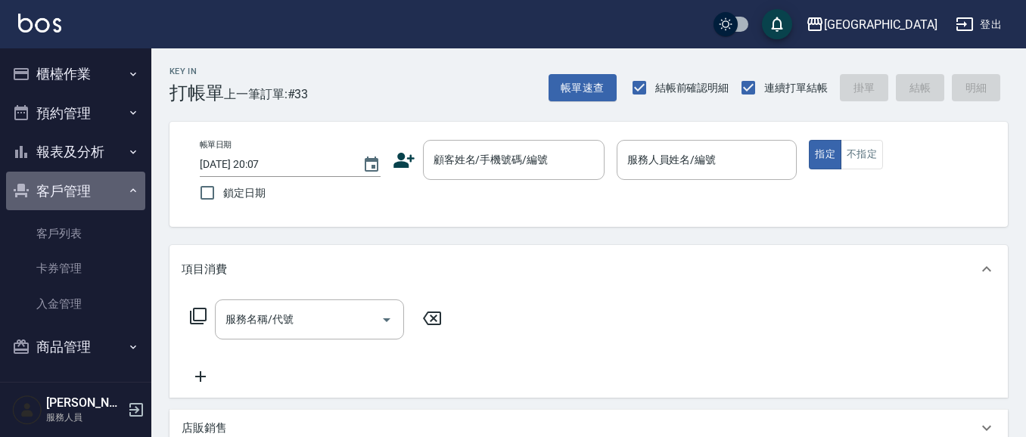
click at [88, 185] on button "客戶管理" at bounding box center [75, 191] width 139 height 39
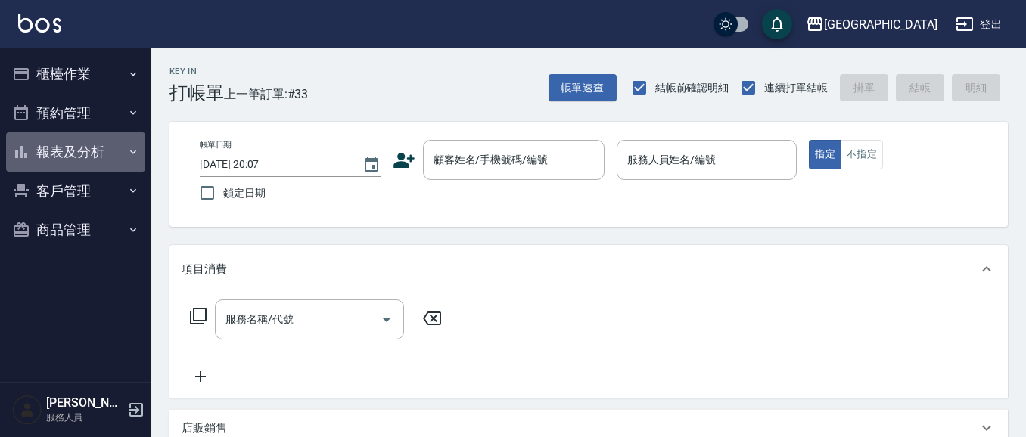
click at [98, 153] on button "報表及分析" at bounding box center [75, 151] width 139 height 39
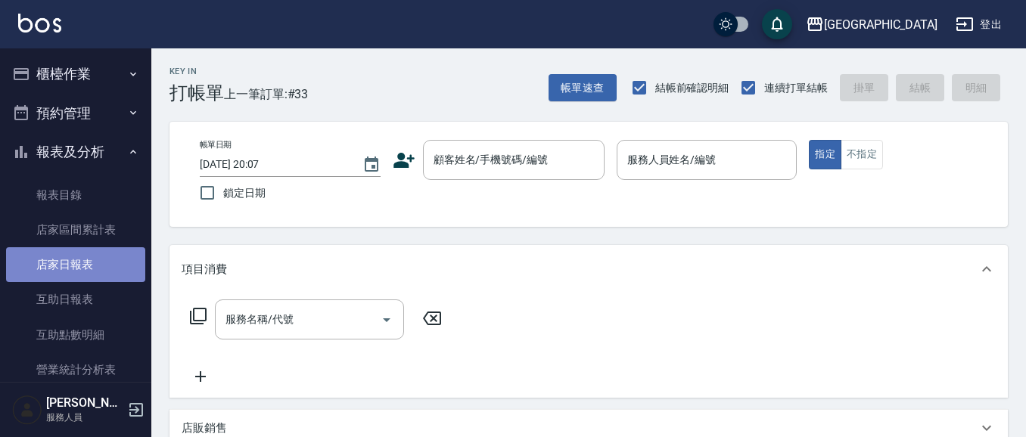
click at [101, 261] on link "店家日報表" at bounding box center [75, 264] width 139 height 35
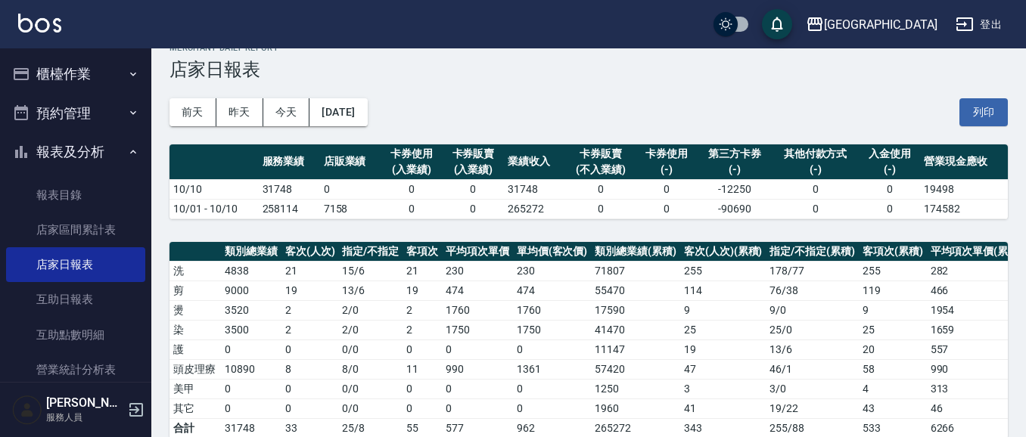
scroll to position [18, 0]
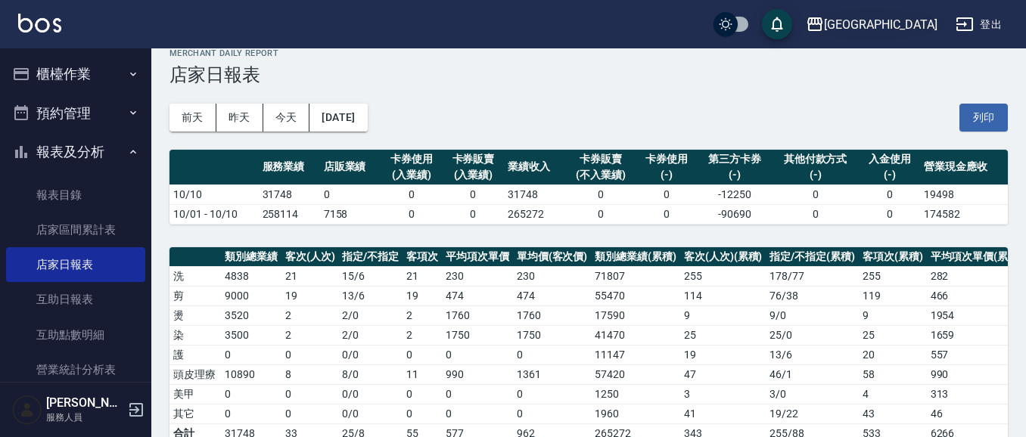
drag, startPoint x: 983, startPoint y: 121, endPoint x: 919, endPoint y: 11, distance: 127.8
click at [983, 121] on button "列印" at bounding box center [983, 118] width 48 height 28
click at [102, 149] on button "報表及分析" at bounding box center [75, 151] width 139 height 39
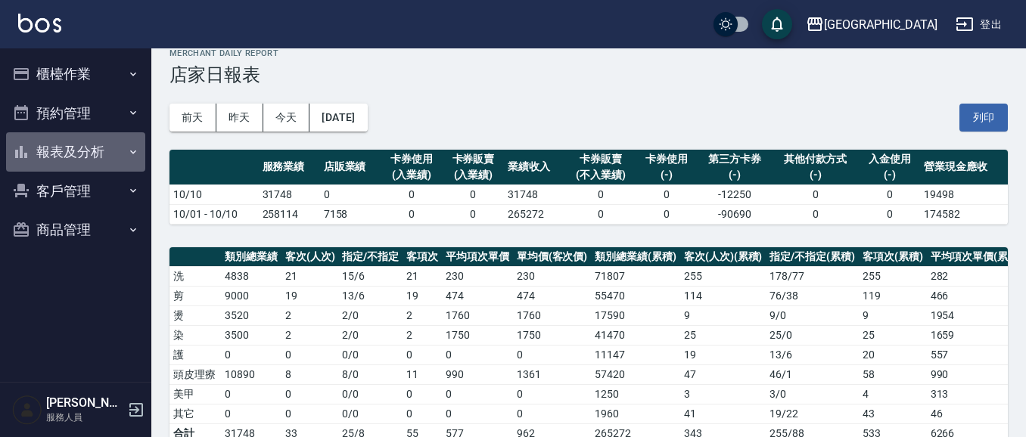
click at [83, 155] on button "報表及分析" at bounding box center [75, 151] width 139 height 39
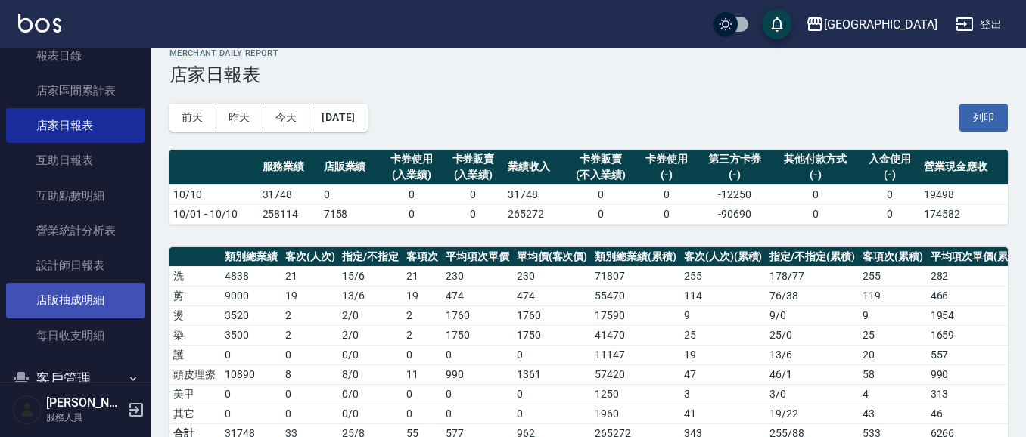
scroll to position [150, 0]
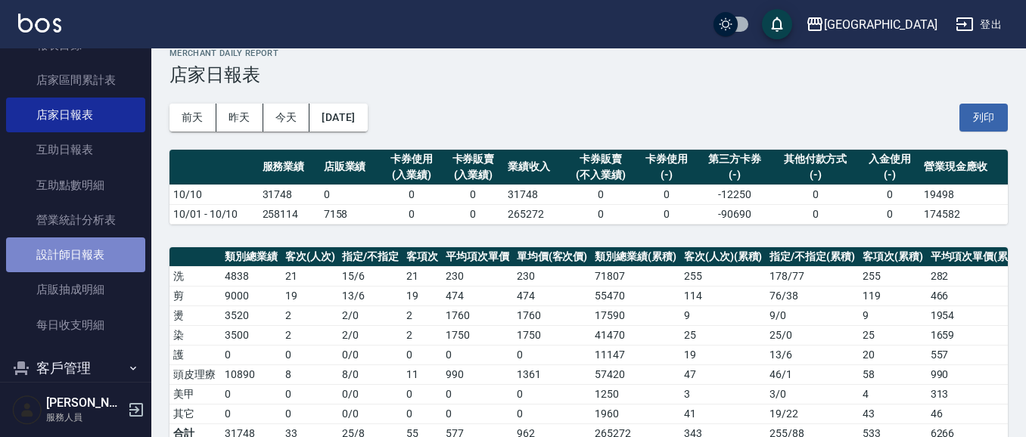
click at [108, 249] on link "設計師日報表" at bounding box center [75, 255] width 139 height 35
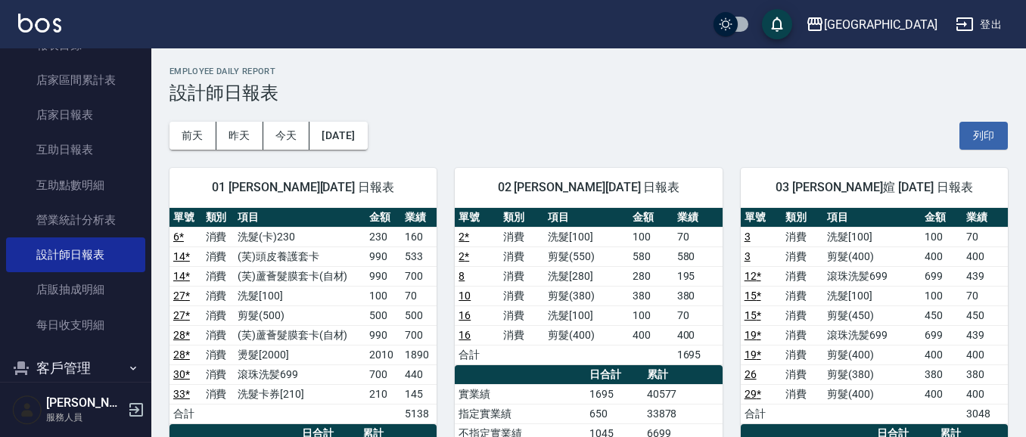
click at [998, 132] on button "列印" at bounding box center [983, 136] width 48 height 28
click at [129, 158] on link "互助日報表" at bounding box center [75, 149] width 139 height 35
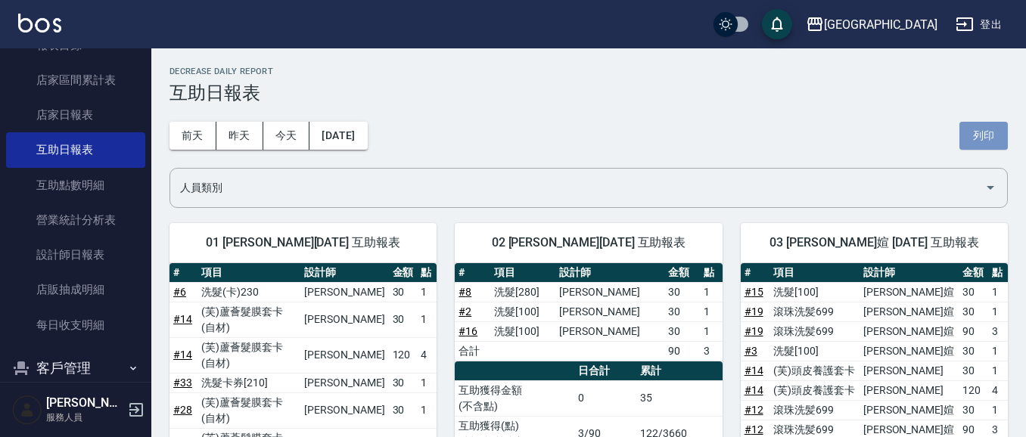
drag, startPoint x: 976, startPoint y: 130, endPoint x: 13, endPoint y: 380, distance: 994.9
click at [976, 132] on button "列印" at bounding box center [983, 136] width 48 height 28
